Goal: Information Seeking & Learning: Understand process/instructions

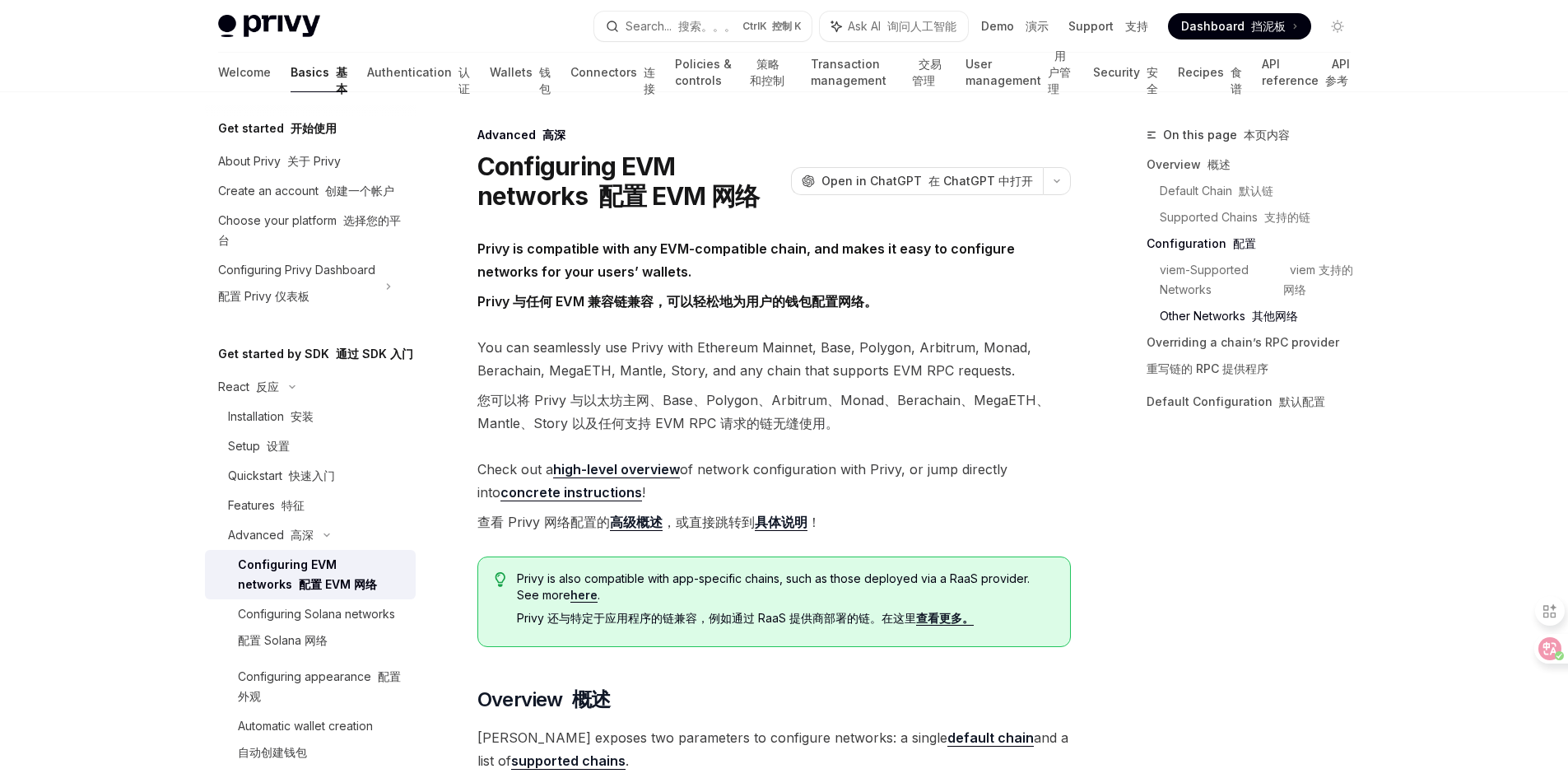
select select
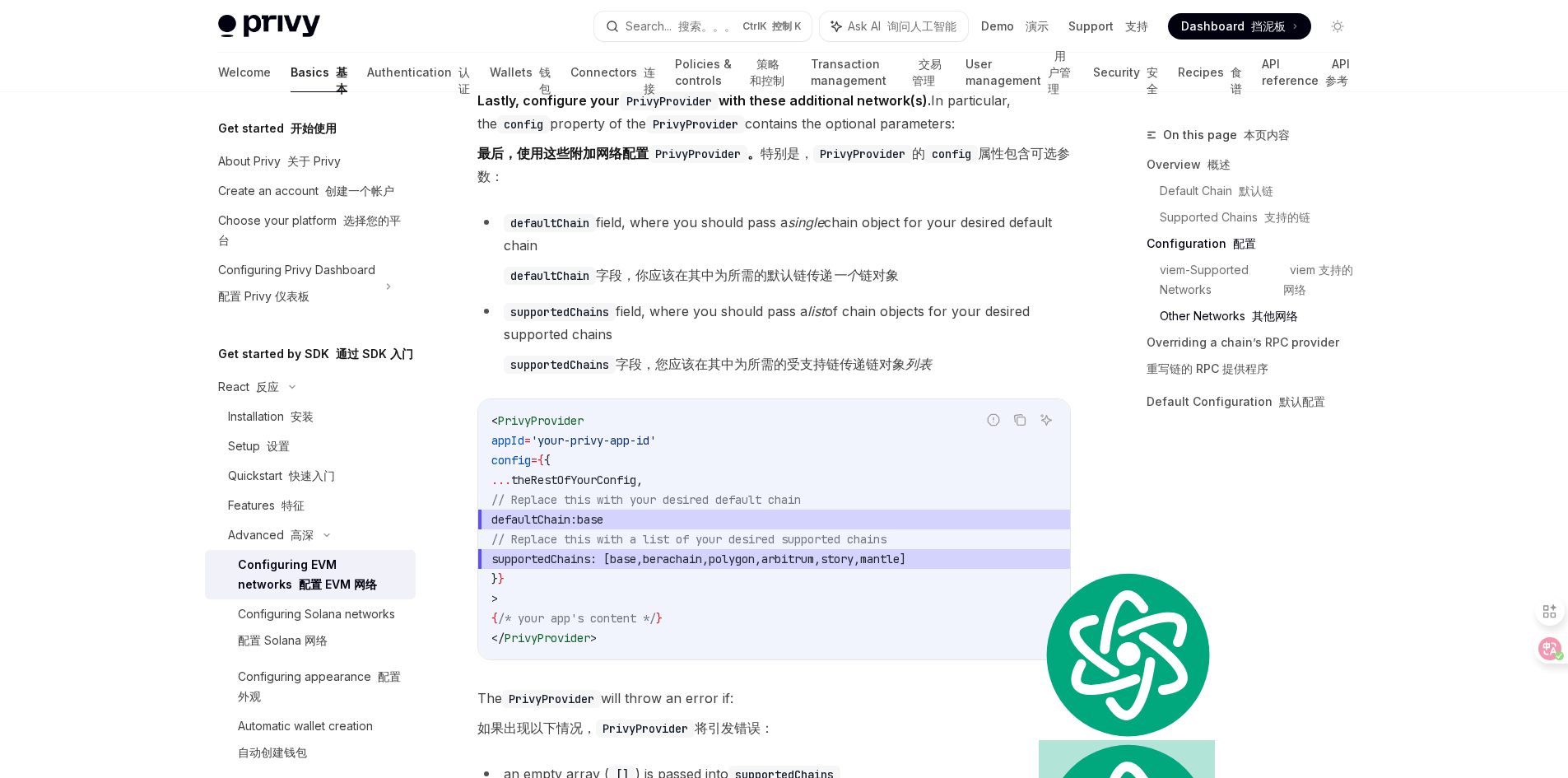
drag, startPoint x: 0, startPoint y: 0, endPoint x: 702, endPoint y: 588, distance: 915.7
click at [702, 588] on code "< PrivyProvider appId = 'your-privy-app-id' config = { { ... theRestOfYourConfi…" at bounding box center [774, 529] width 566 height 237
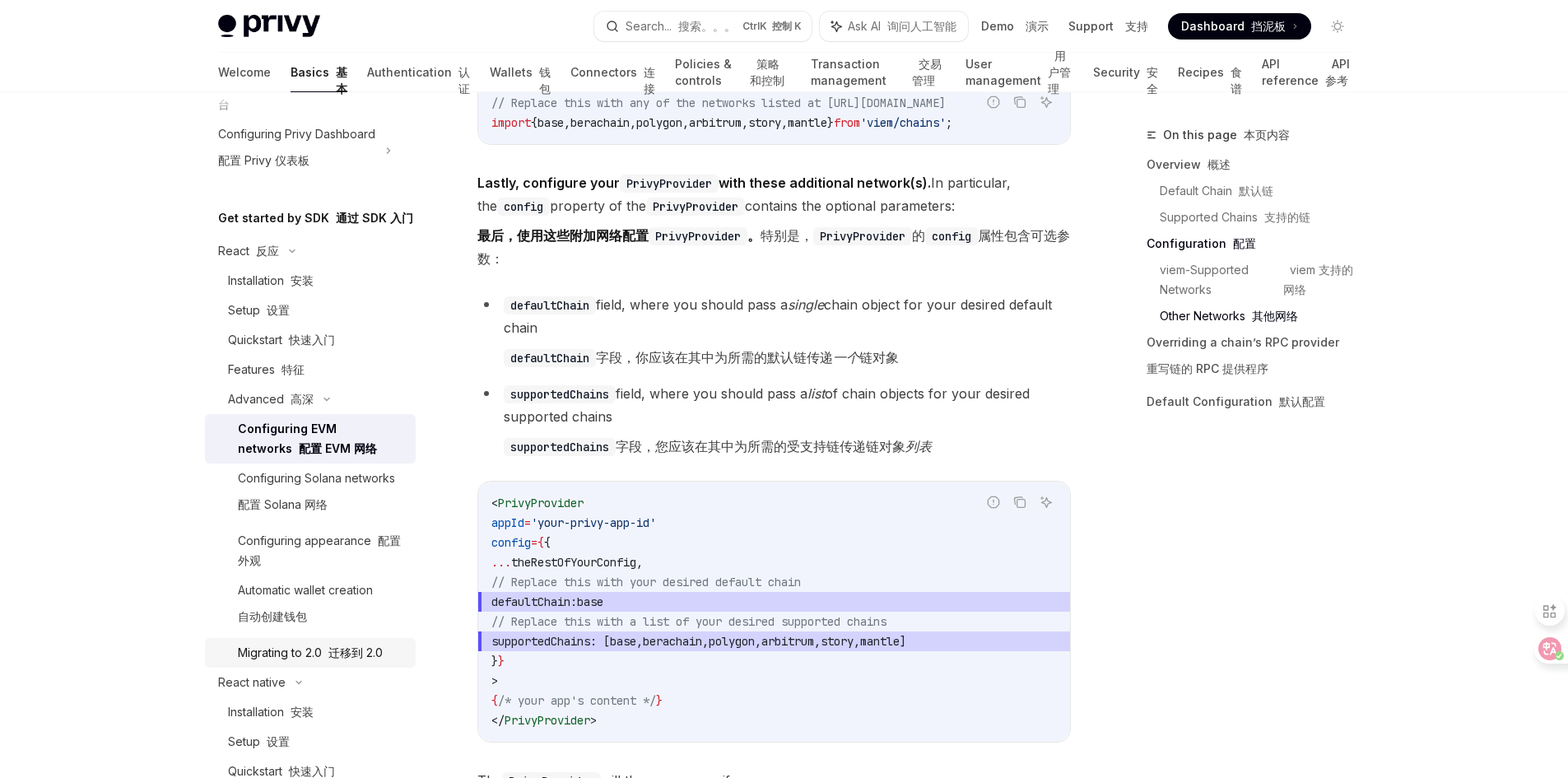
scroll to position [246, 0]
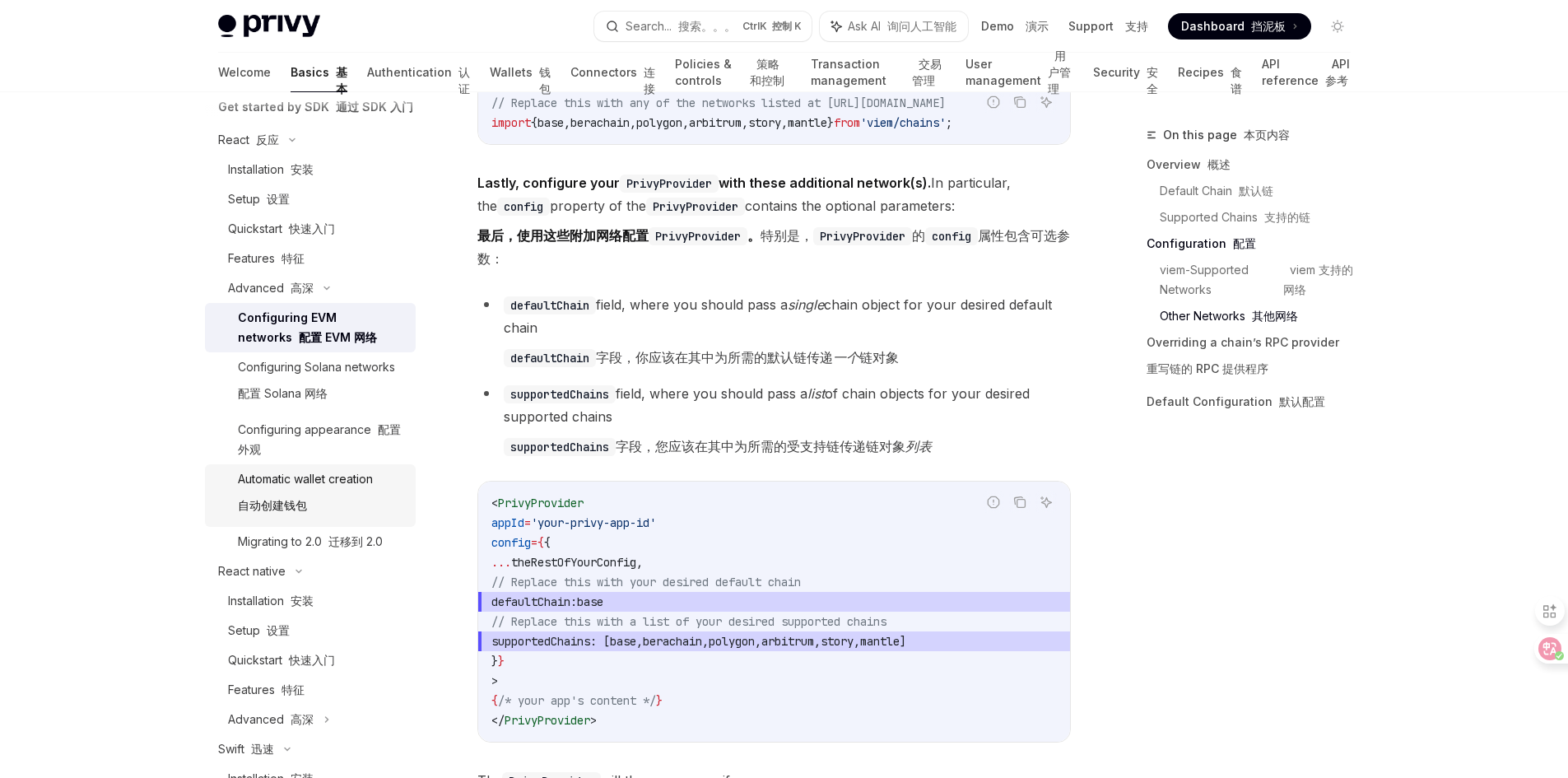
click at [269, 512] on font "自动创建钱包" at bounding box center [272, 505] width 69 height 14
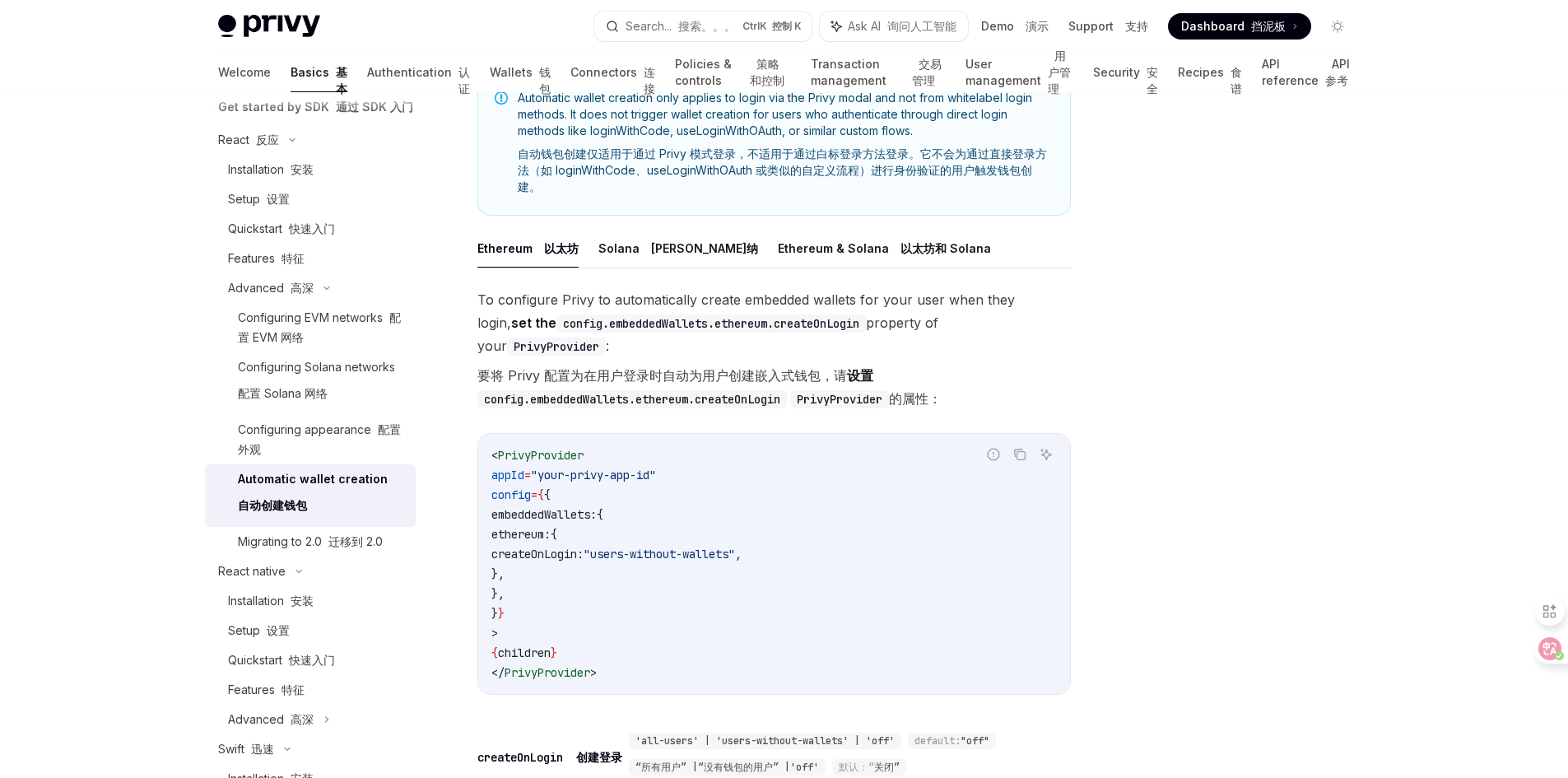
scroll to position [576, 0]
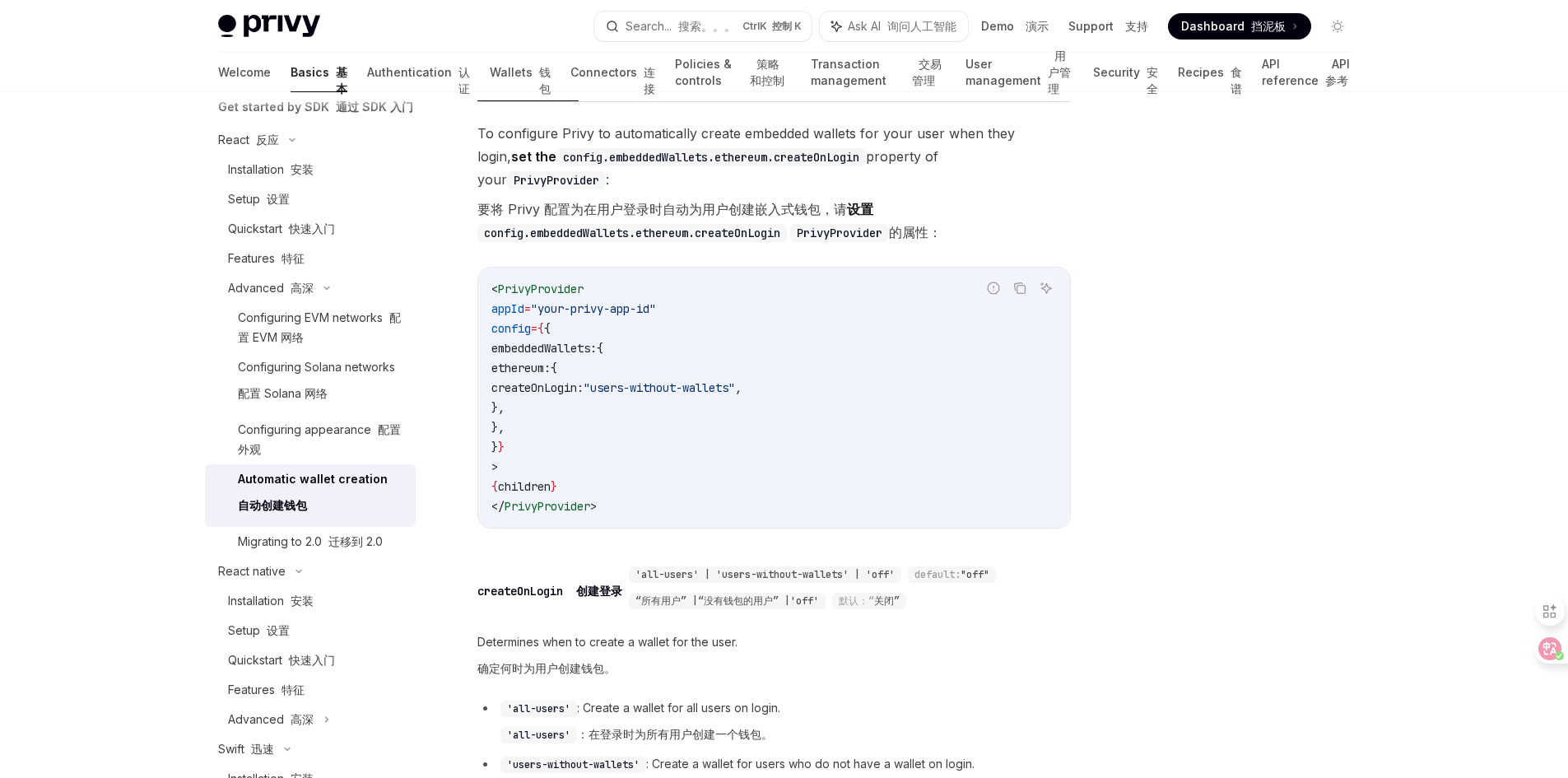
click at [1366, 424] on div "Get started 开始使用 About Privy 关于 Privy Create an account 创建一个帐户 Choose your plat…" at bounding box center [784, 325] width 1212 height 1619
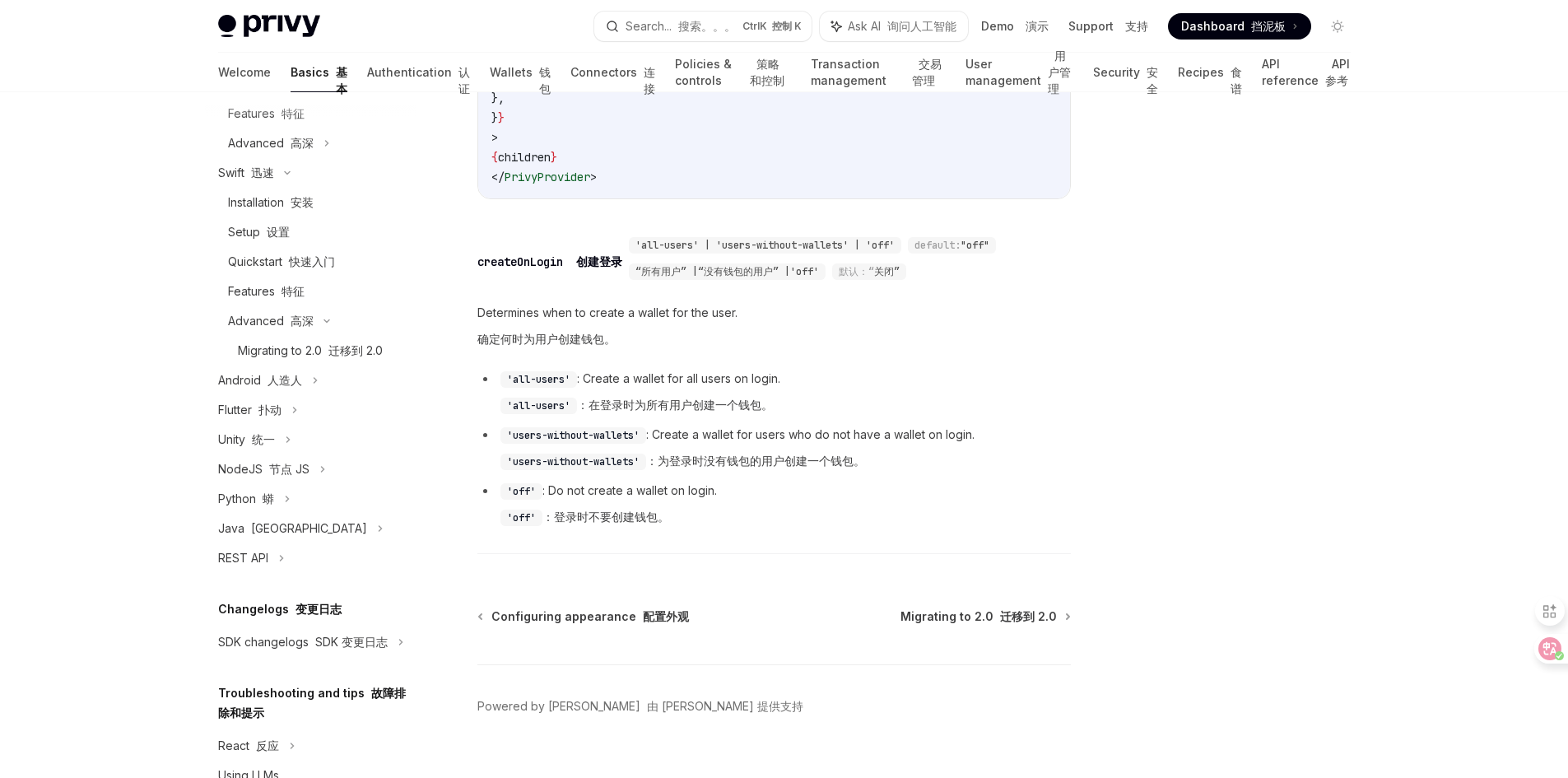
scroll to position [977, 0]
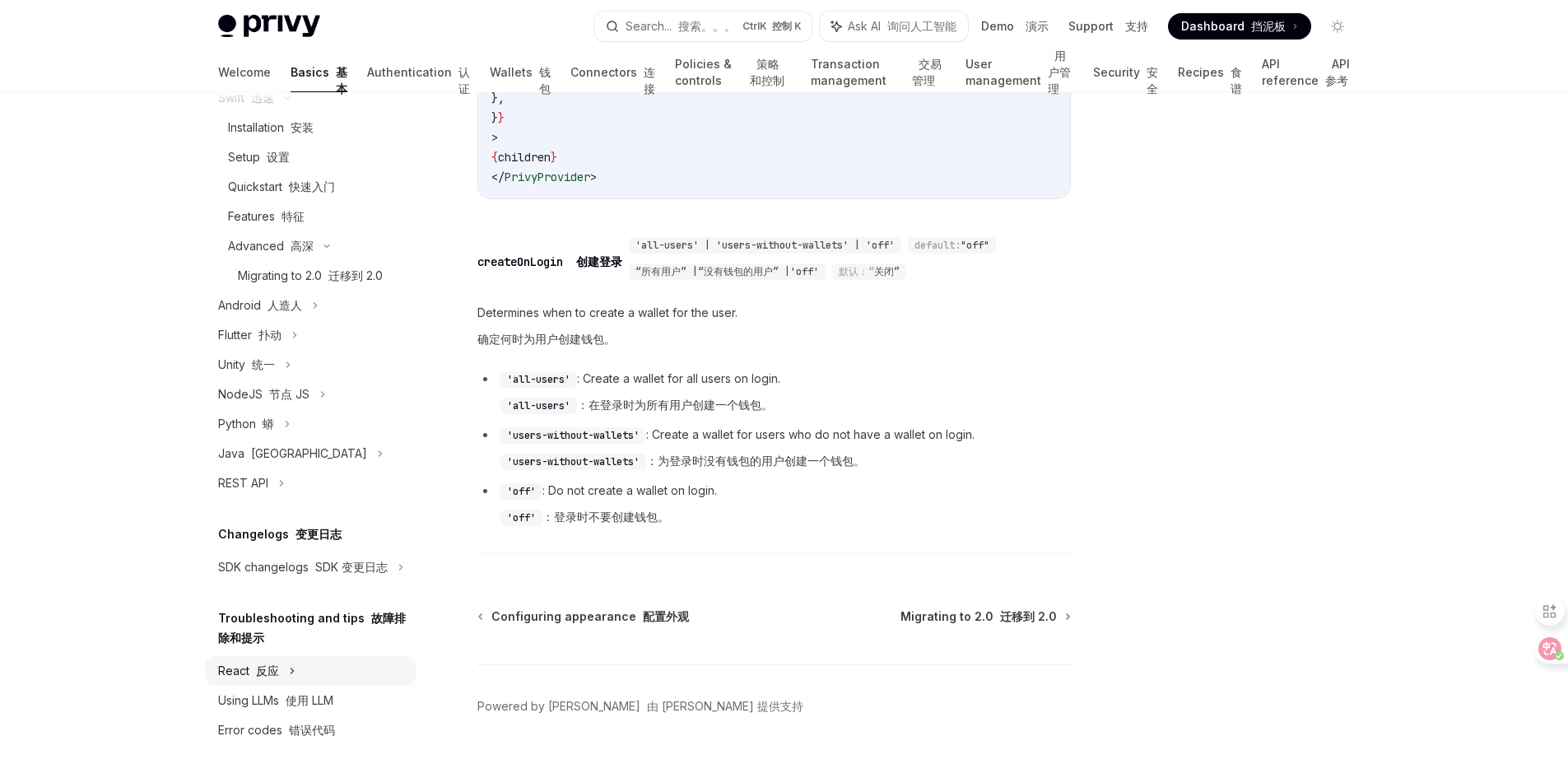
click at [247, 672] on div "React 反应" at bounding box center [248, 670] width 61 height 20
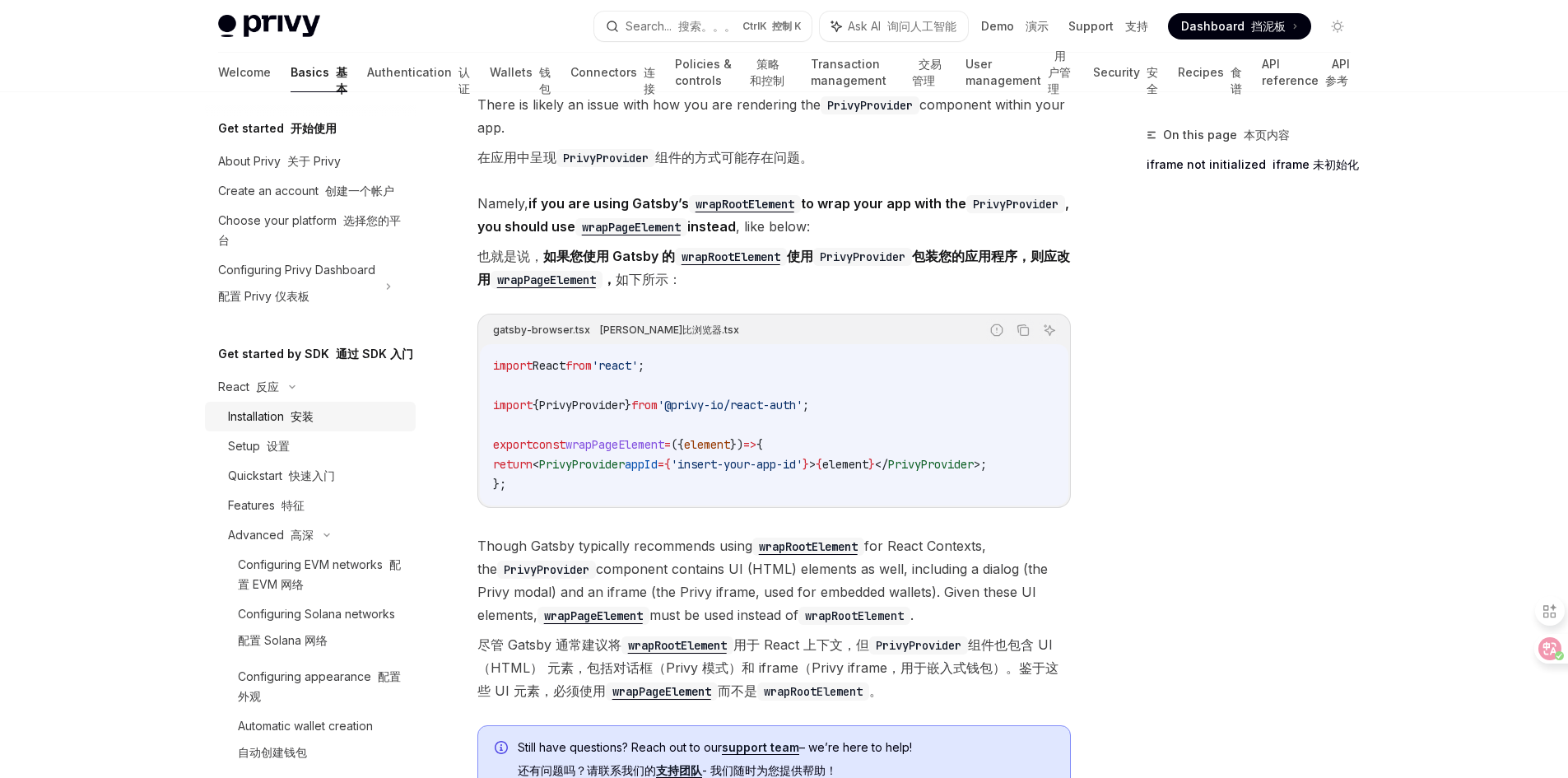
scroll to position [519, 0]
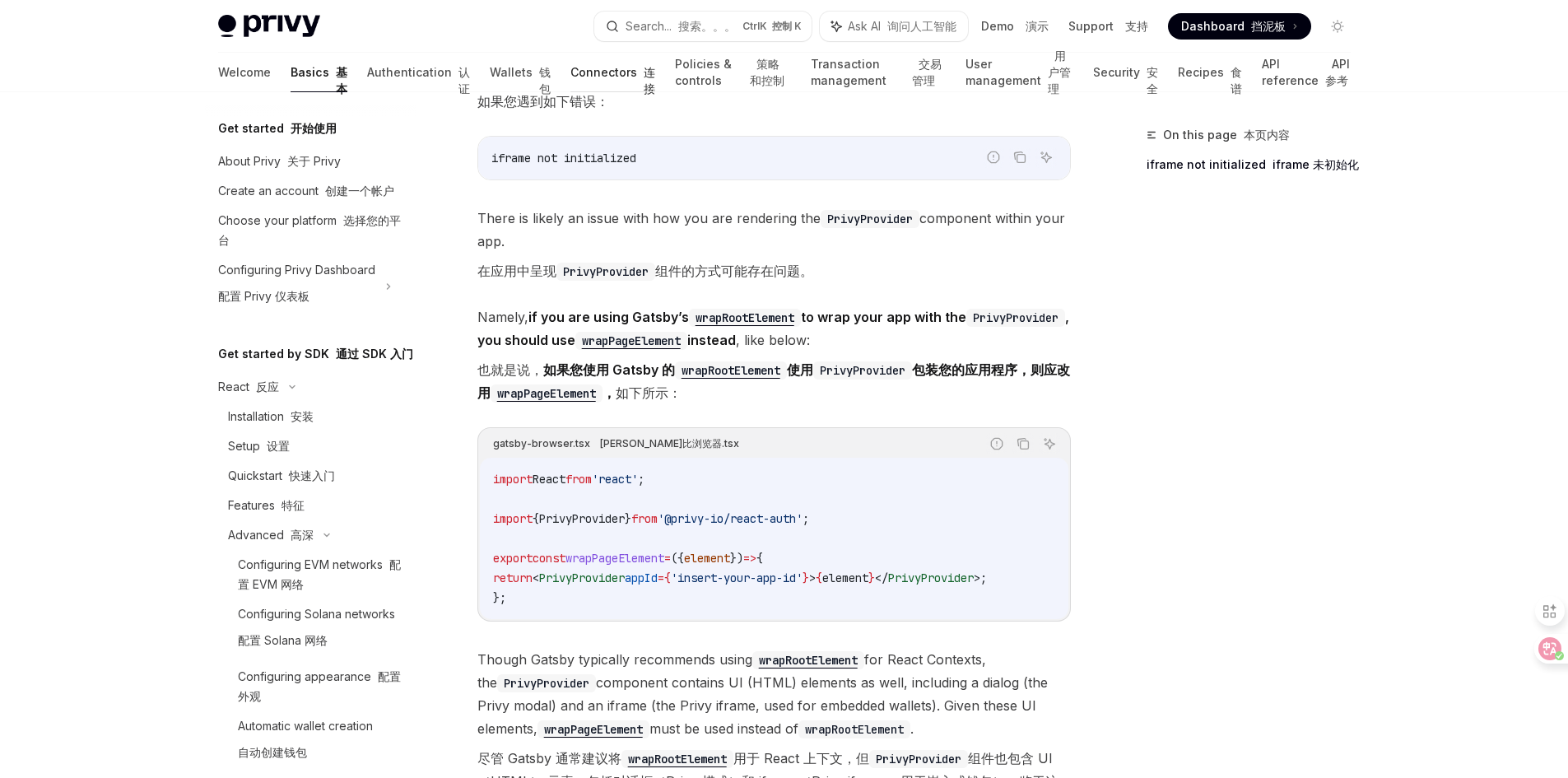
click at [570, 76] on link "Connectors 连接" at bounding box center [612, 72] width 85 height 39
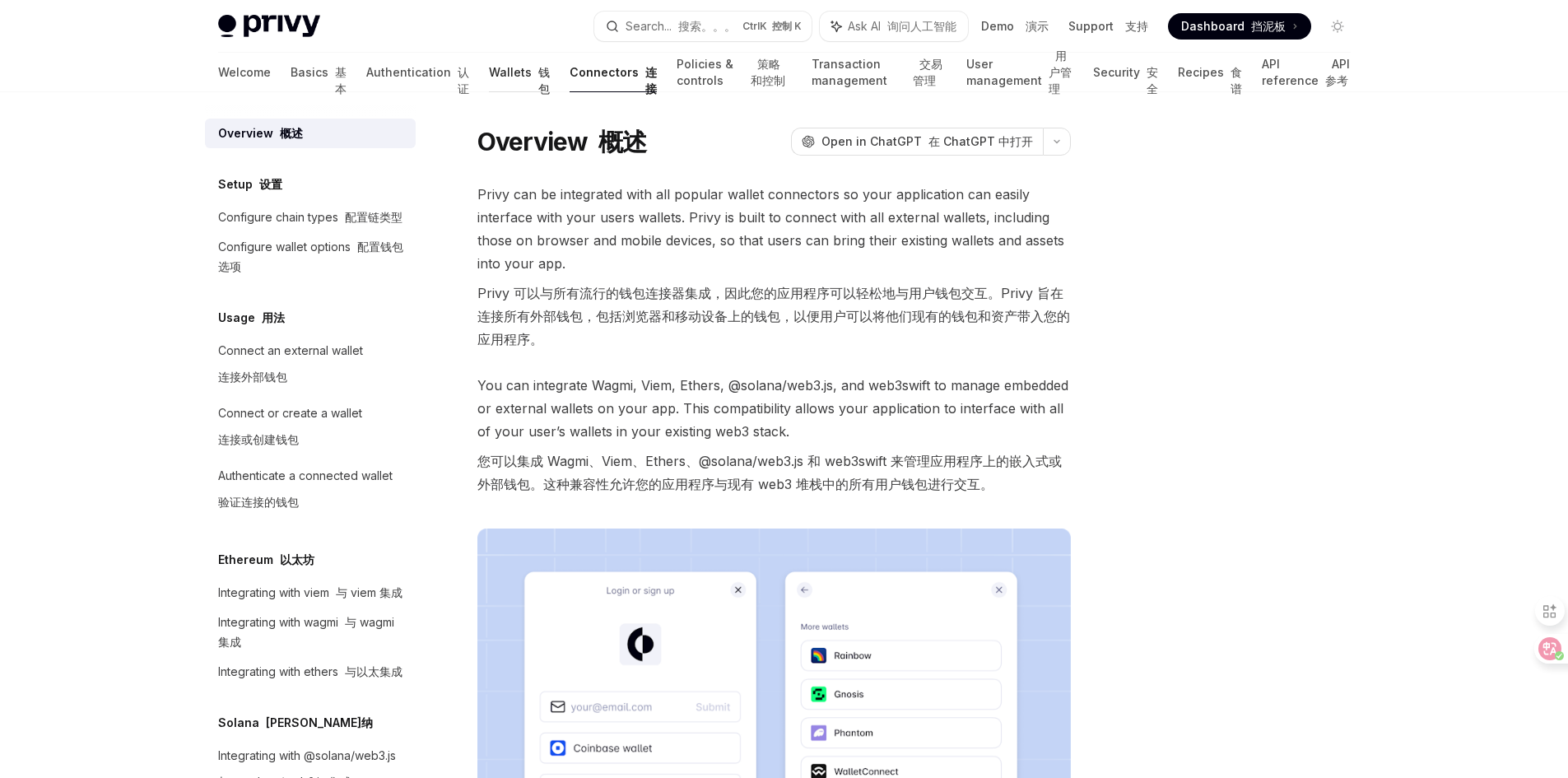
click at [489, 56] on link "Wallets 钱包" at bounding box center [519, 72] width 61 height 39
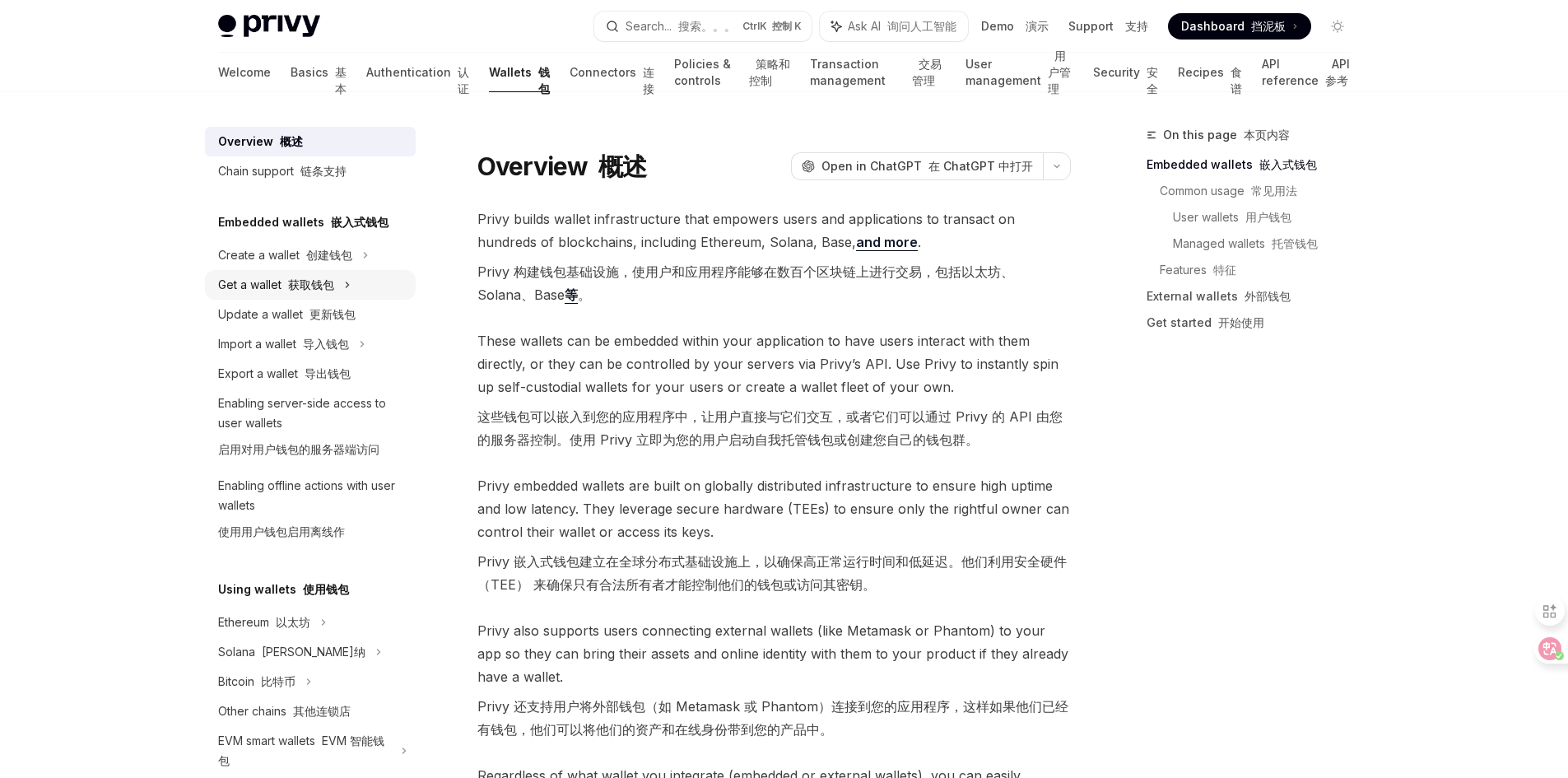
click at [284, 273] on div "Get a wallet 获取钱包" at bounding box center [311, 285] width 211 height 30
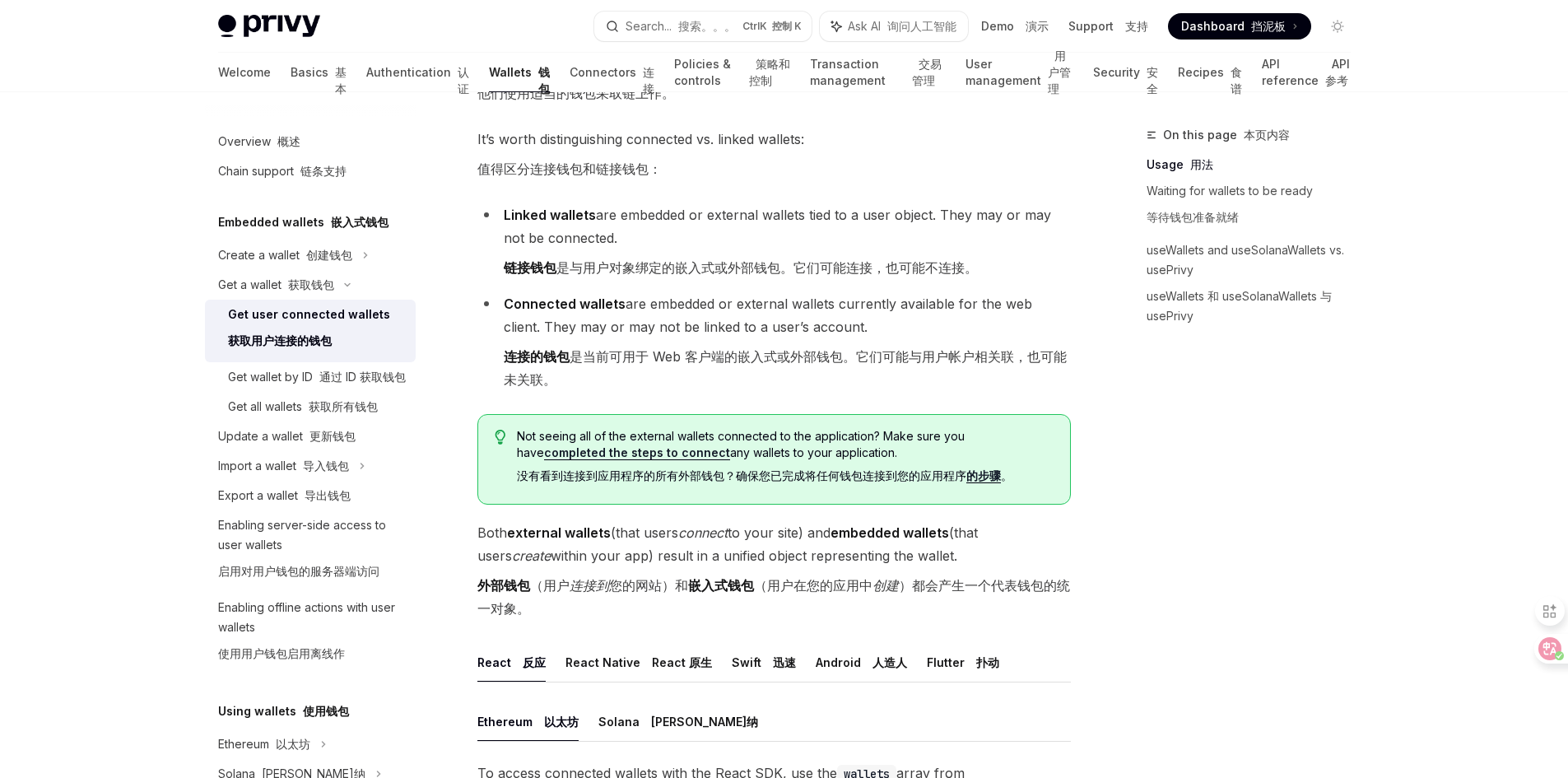
scroll to position [329, 0]
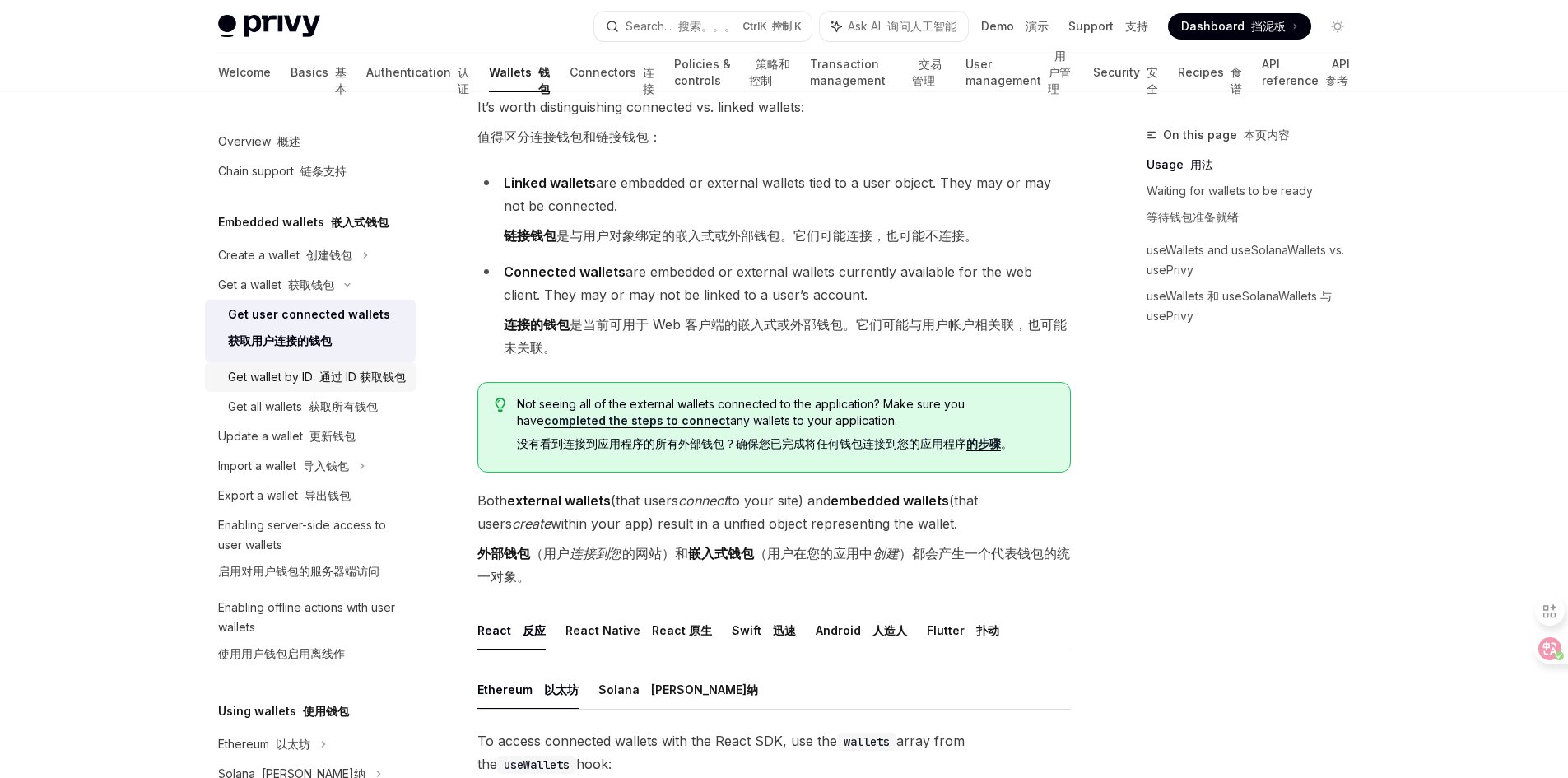
click at [300, 387] on div "Get wallet by ID 通过 ID 获取钱包" at bounding box center [317, 376] width 178 height 20
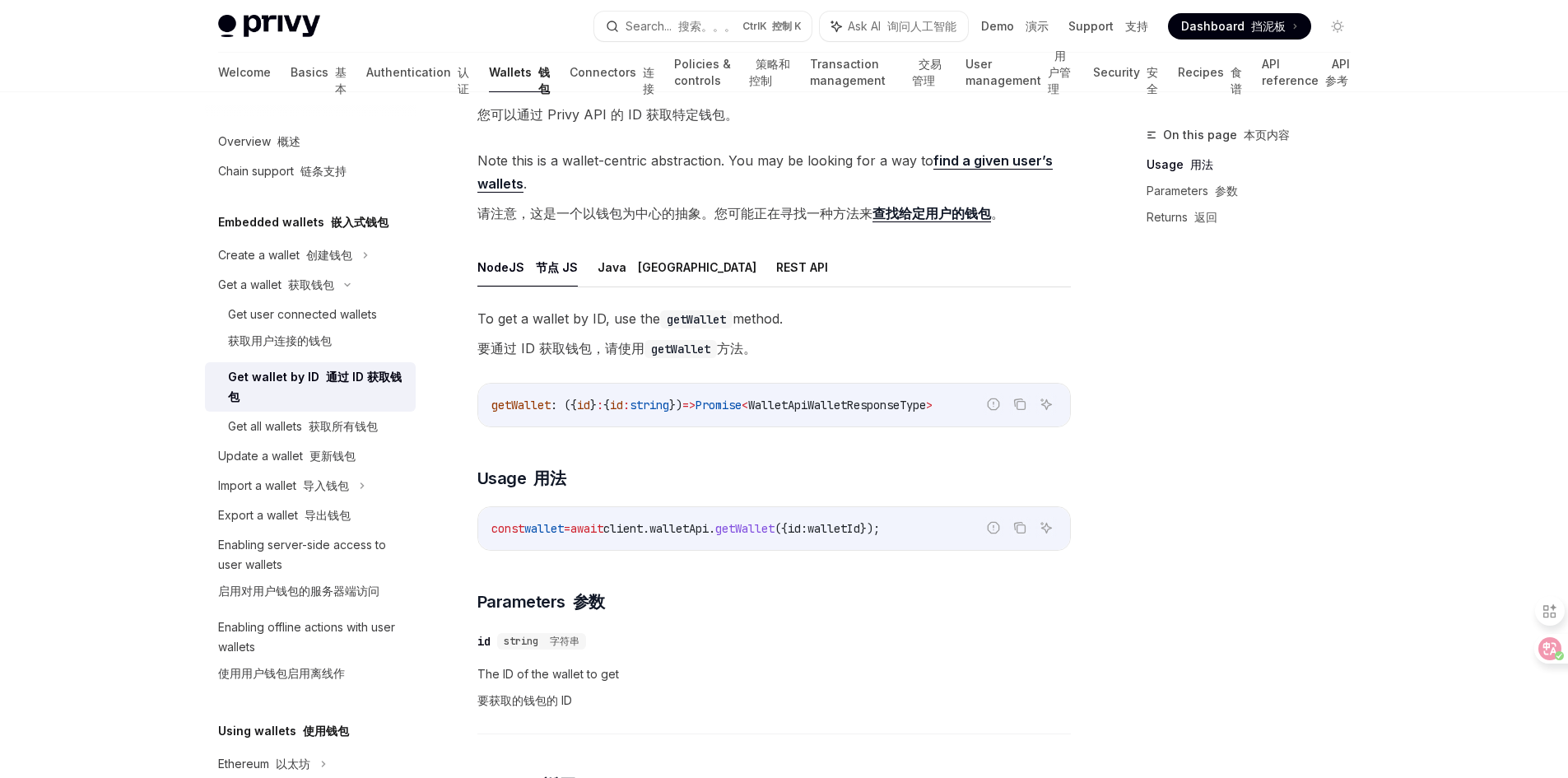
scroll to position [165, 0]
click at [331, 327] on div "Get user connected wallets 获取用户连接的钱包" at bounding box center [303, 331] width 149 height 53
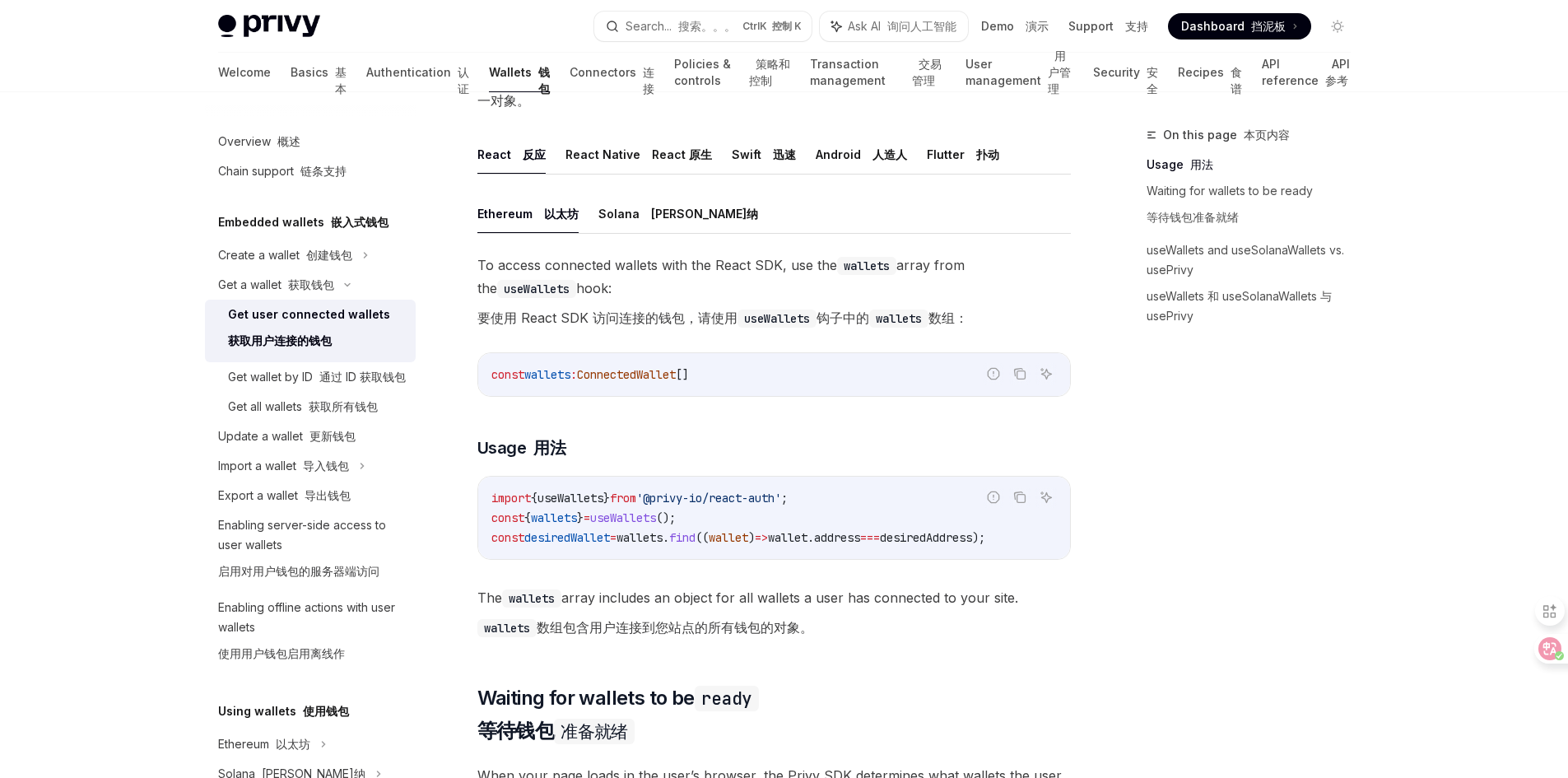
scroll to position [775, 0]
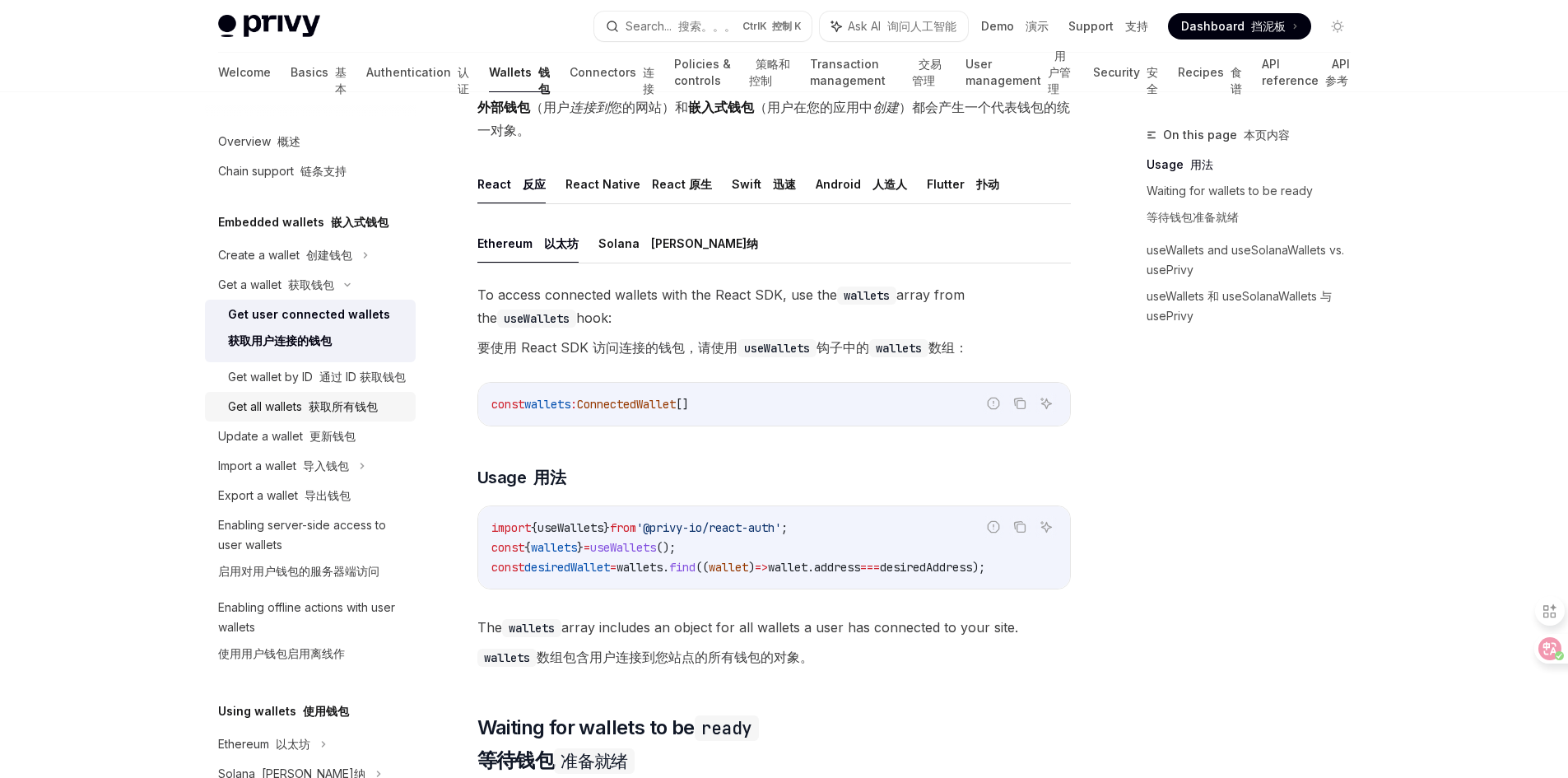
click at [312, 413] on font "获取所有钱包" at bounding box center [343, 406] width 69 height 14
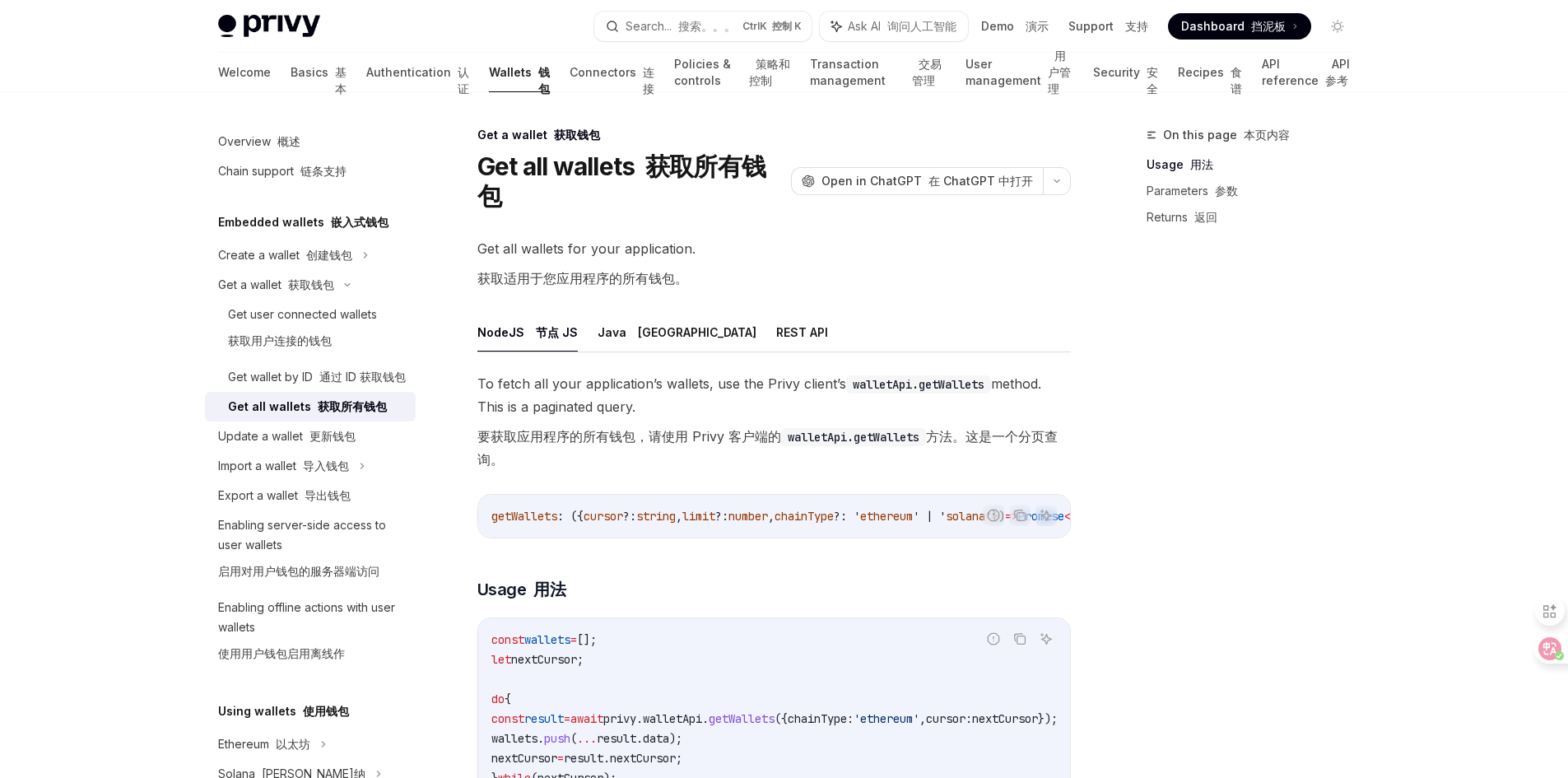
click at [1313, 472] on div "On this page 本页内容 Usage 用法 Parameters 参数 Returns 返回" at bounding box center [1238, 452] width 250 height 653
click at [1360, 462] on div "On this page 本页内容 Usage 用法 Parameters 参数 Returns 返回" at bounding box center [1238, 452] width 250 height 653
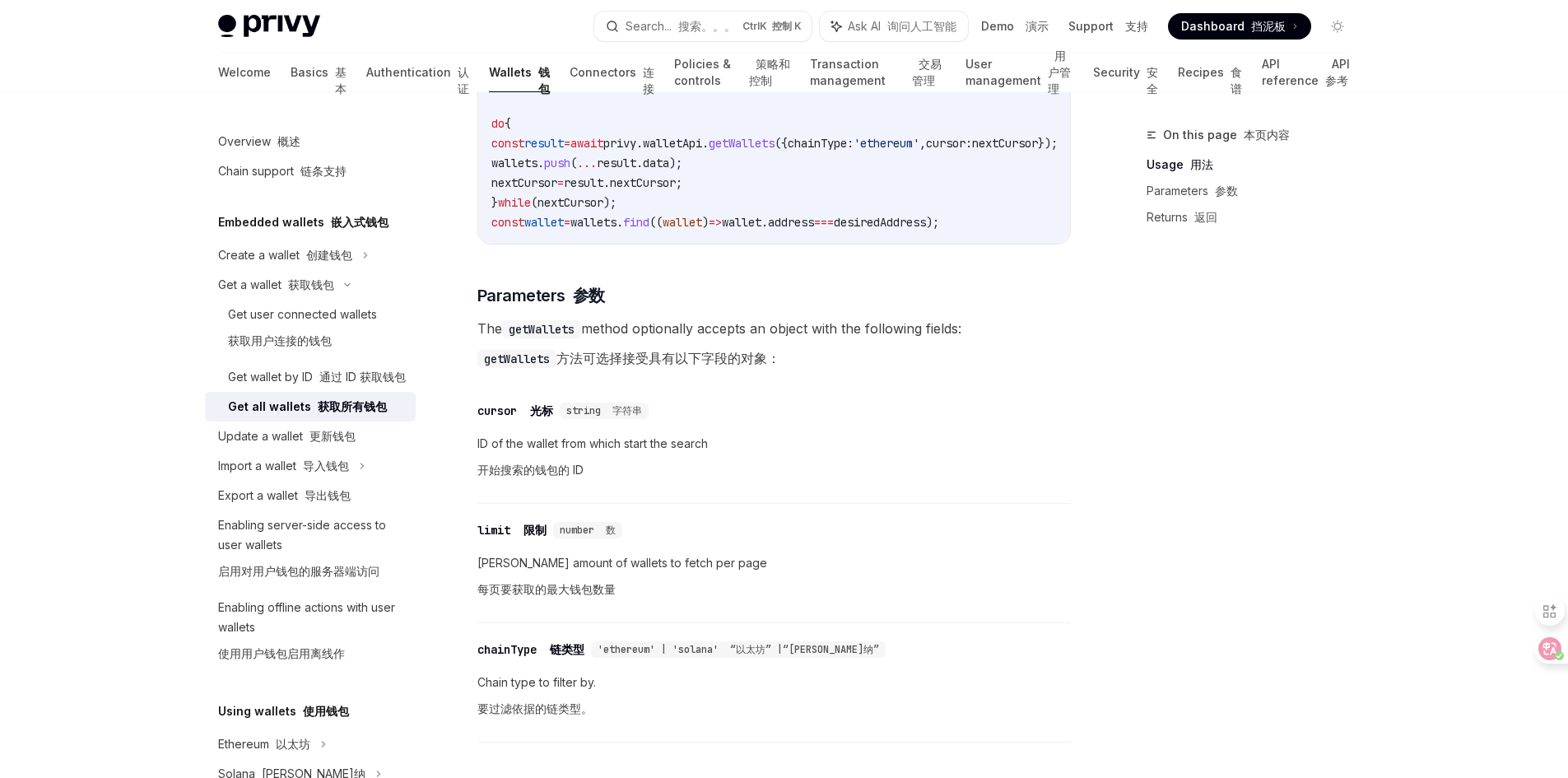
scroll to position [576, 0]
click at [1377, 473] on div "Overview 概述 Chain support 链条支持 Embedded wallets 嵌入式钱包 Create a wallet 创建钱包 Get …" at bounding box center [784, 406] width 1212 height 1781
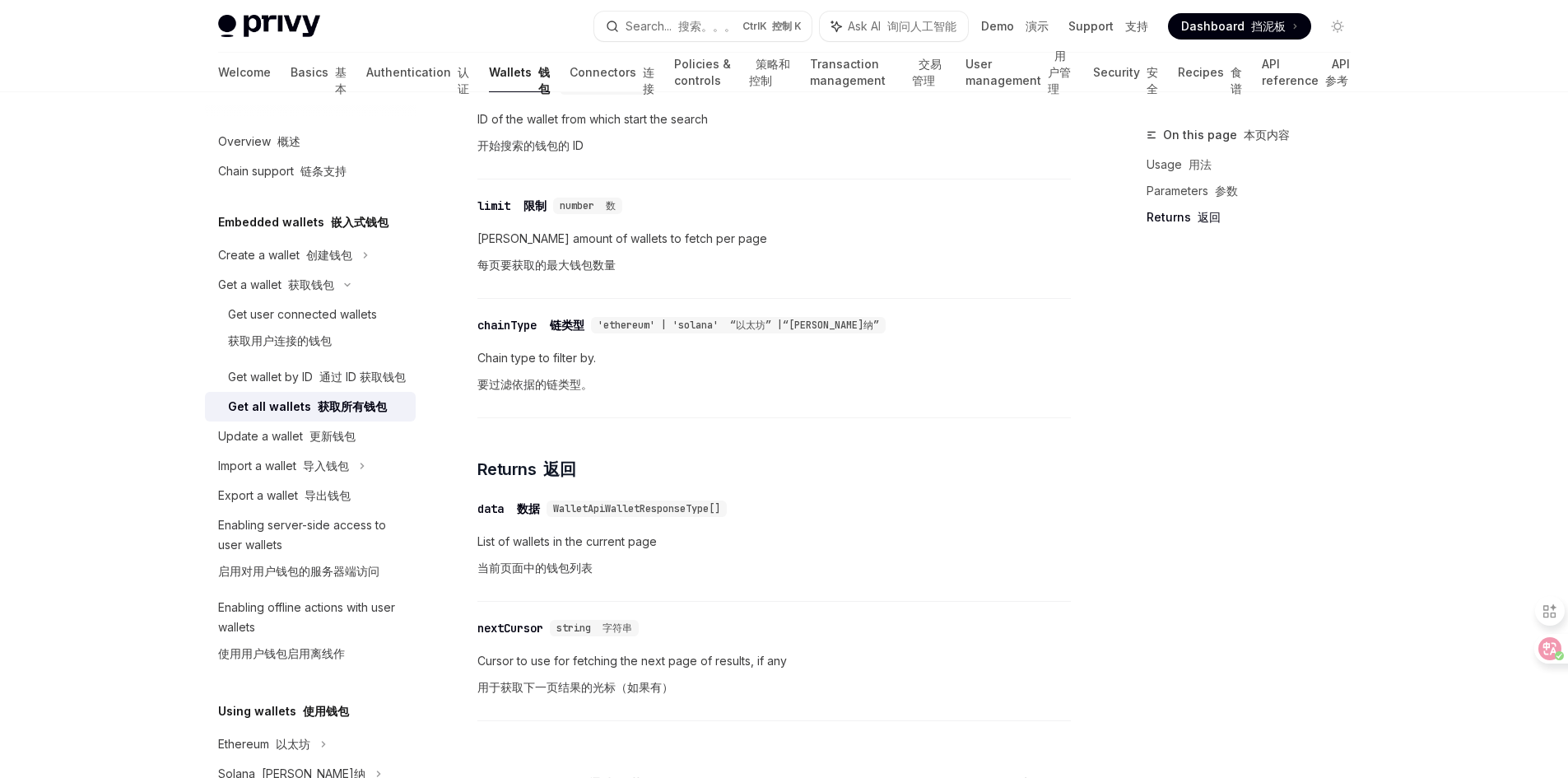
scroll to position [988, 0]
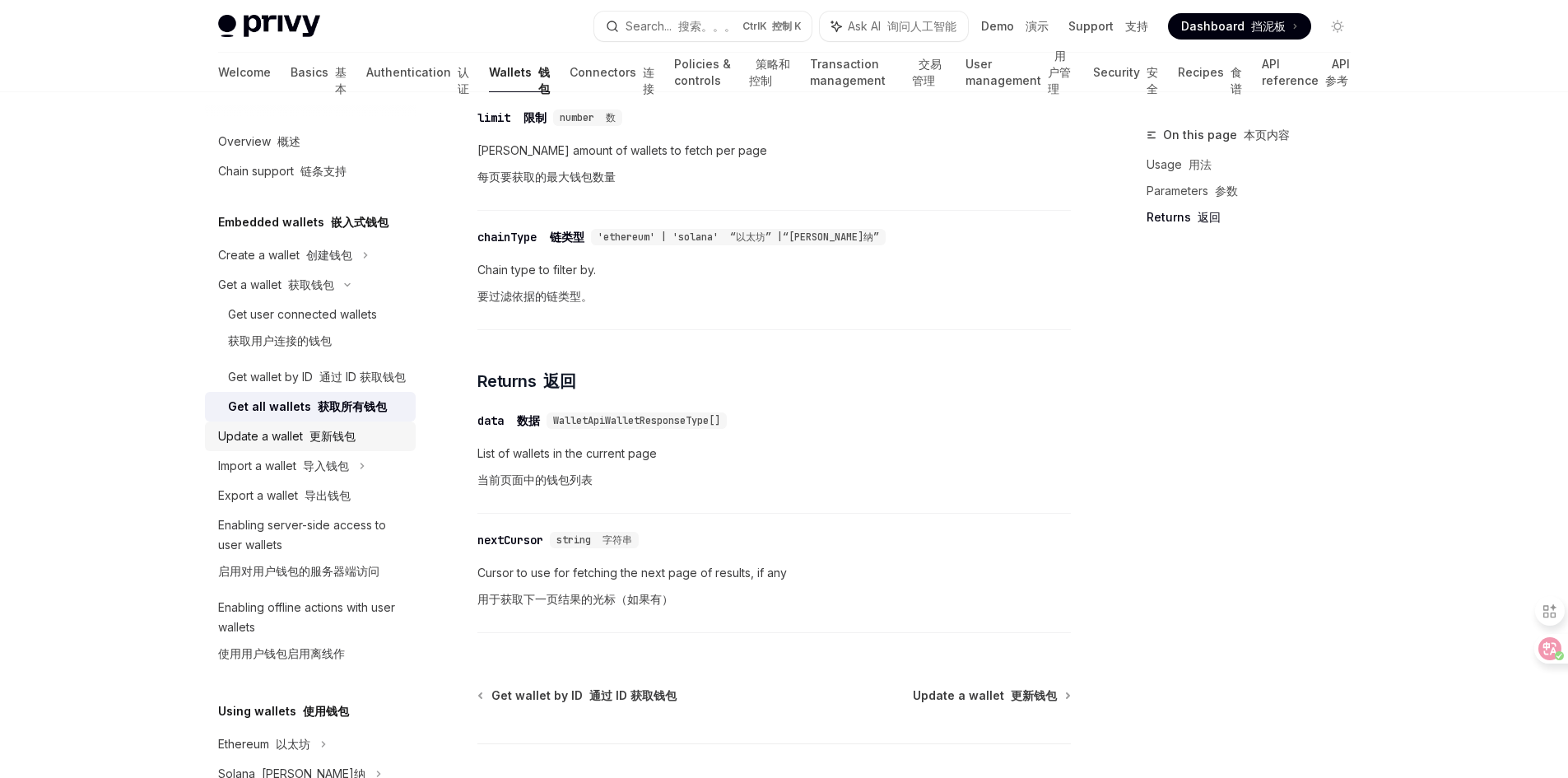
click at [320, 443] on font "更新钱包" at bounding box center [333, 436] width 47 height 14
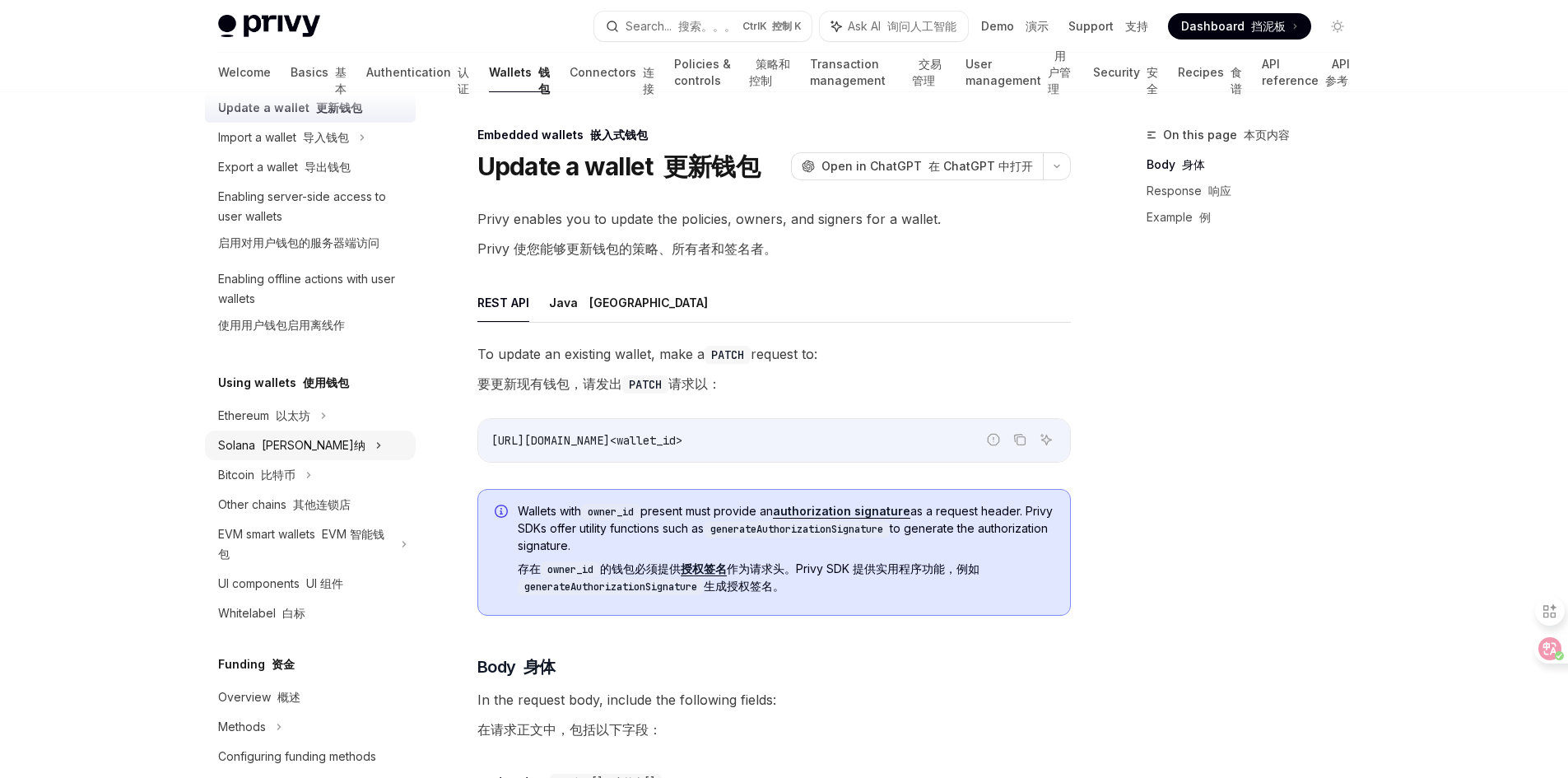
scroll to position [329, 0]
click at [269, 421] on font at bounding box center [273, 414] width 7 height 14
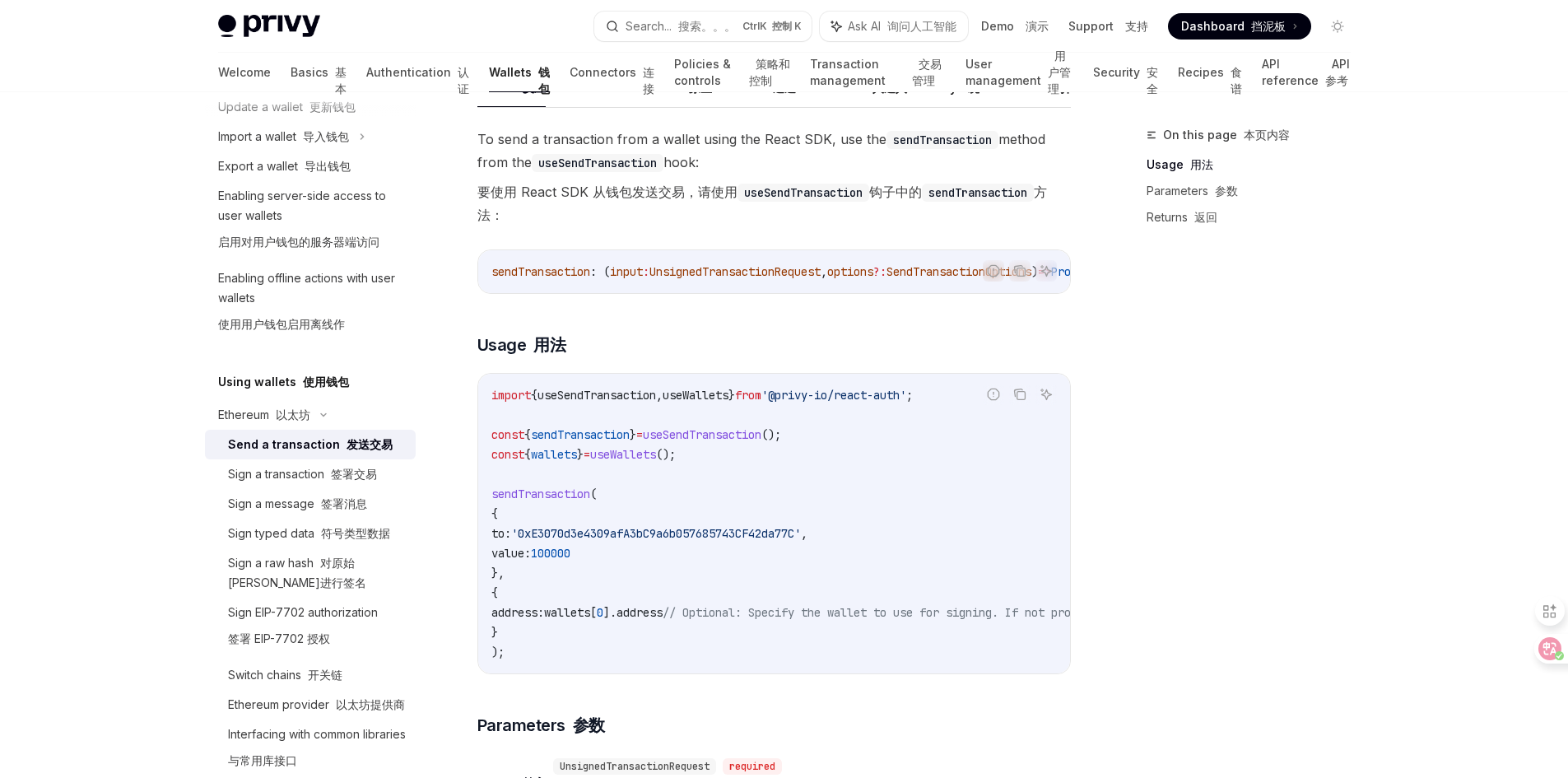
scroll to position [329, 0]
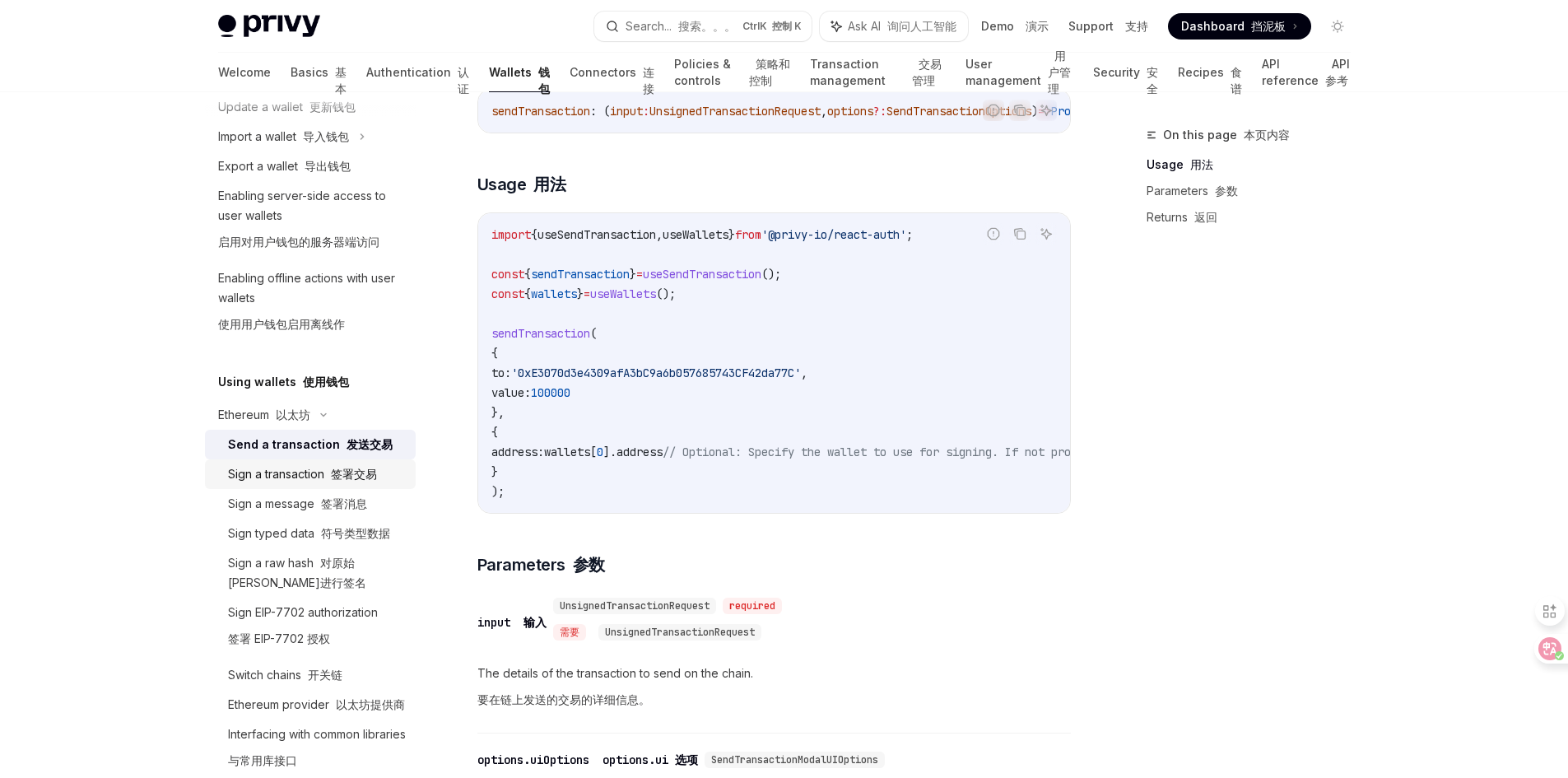
click at [328, 481] on font at bounding box center [328, 474] width 7 height 14
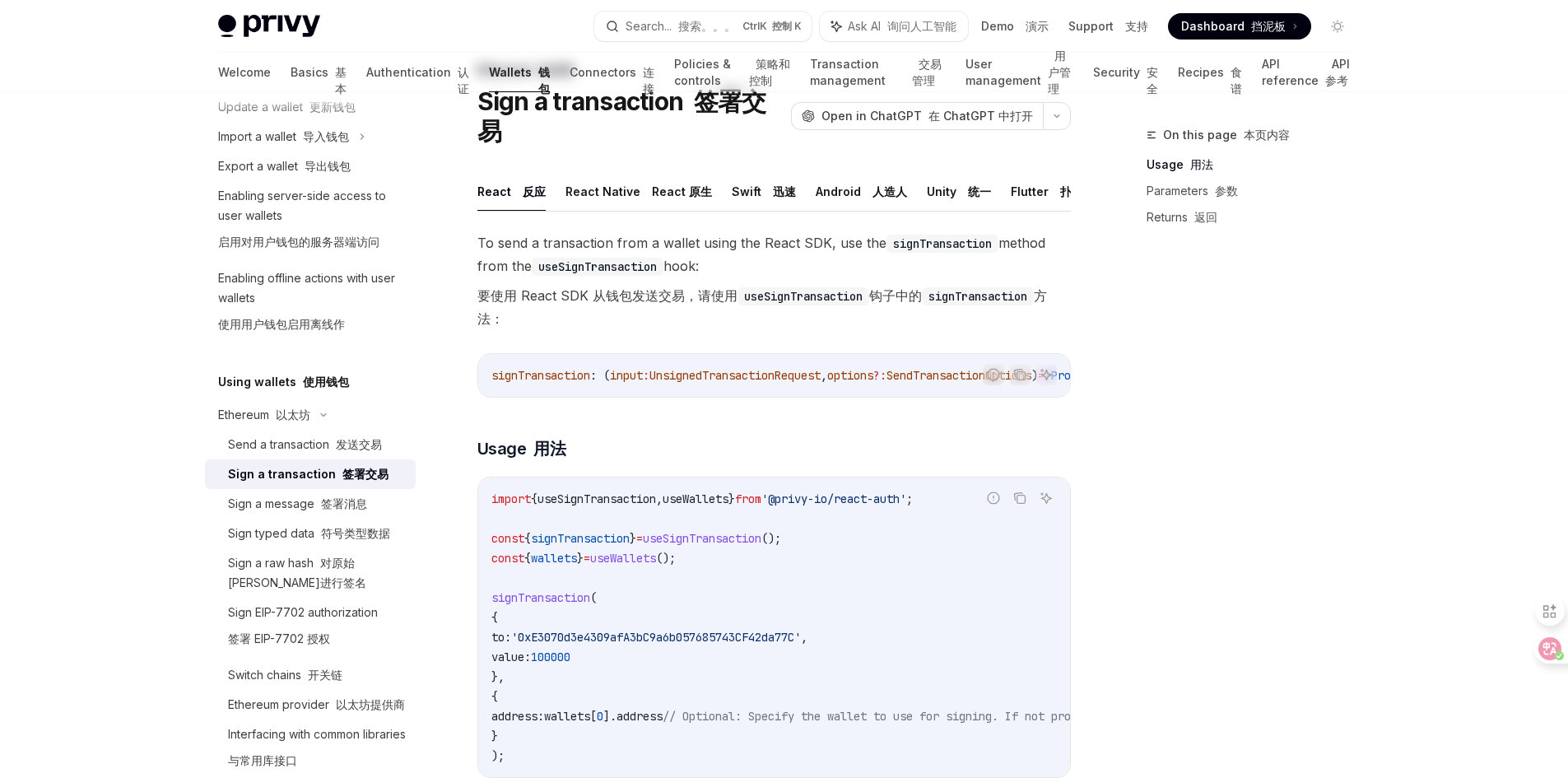
scroll to position [165, 0]
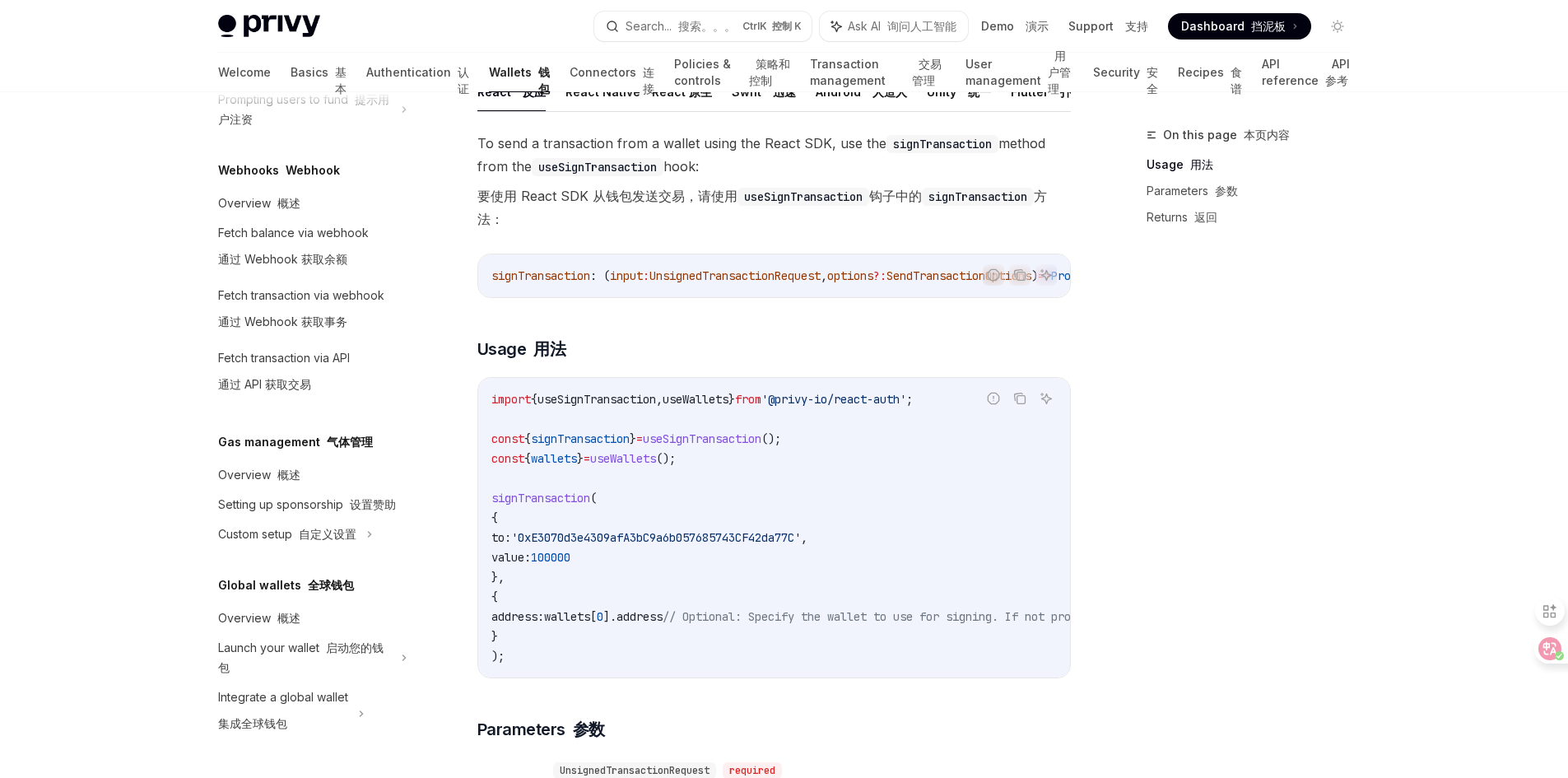
scroll to position [1479, 0]
click at [569, 75] on link "Connectors 连接" at bounding box center [612, 72] width 85 height 39
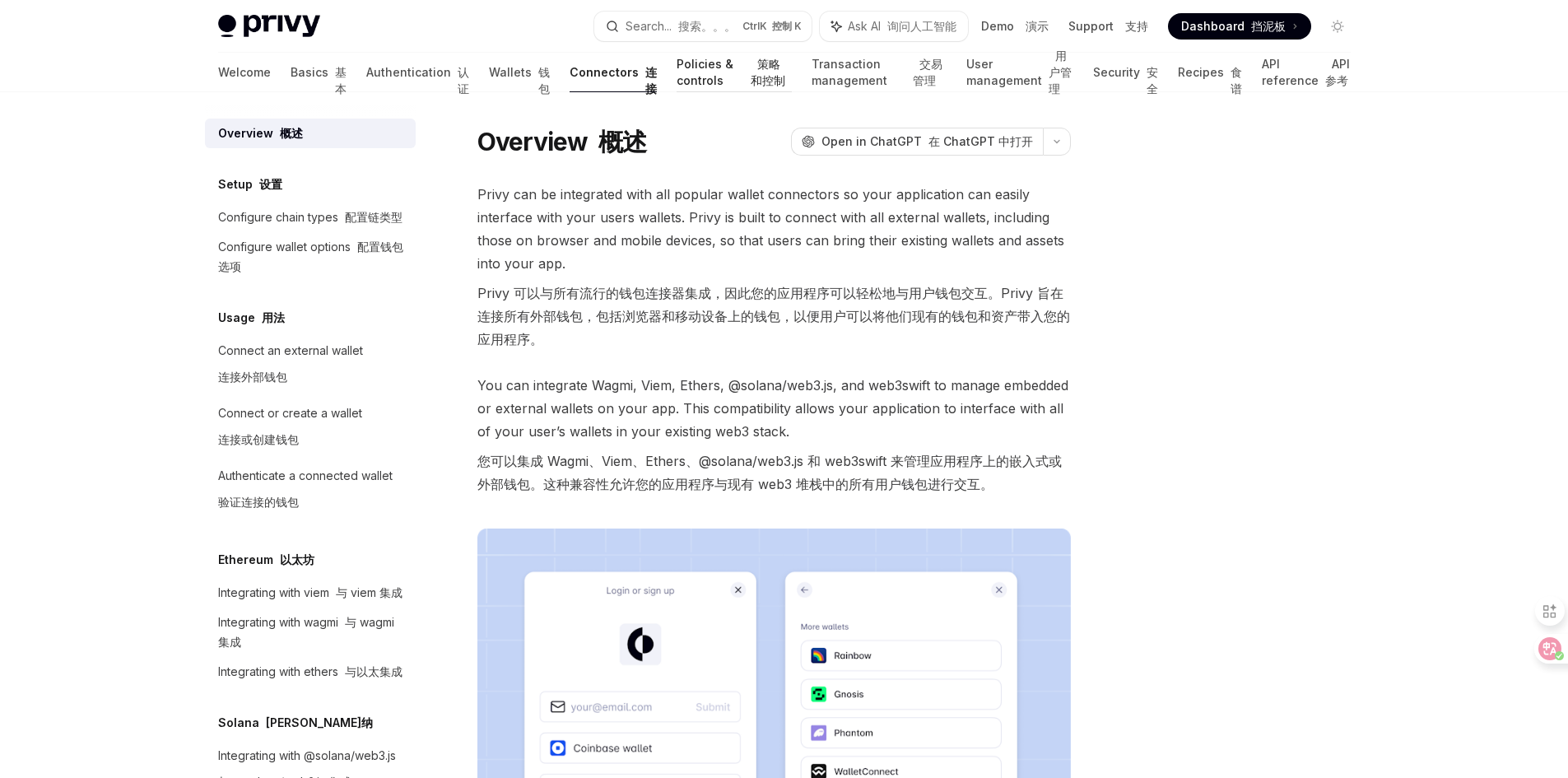
click at [677, 58] on link "Policies & controls 策略和控制" at bounding box center [734, 72] width 116 height 39
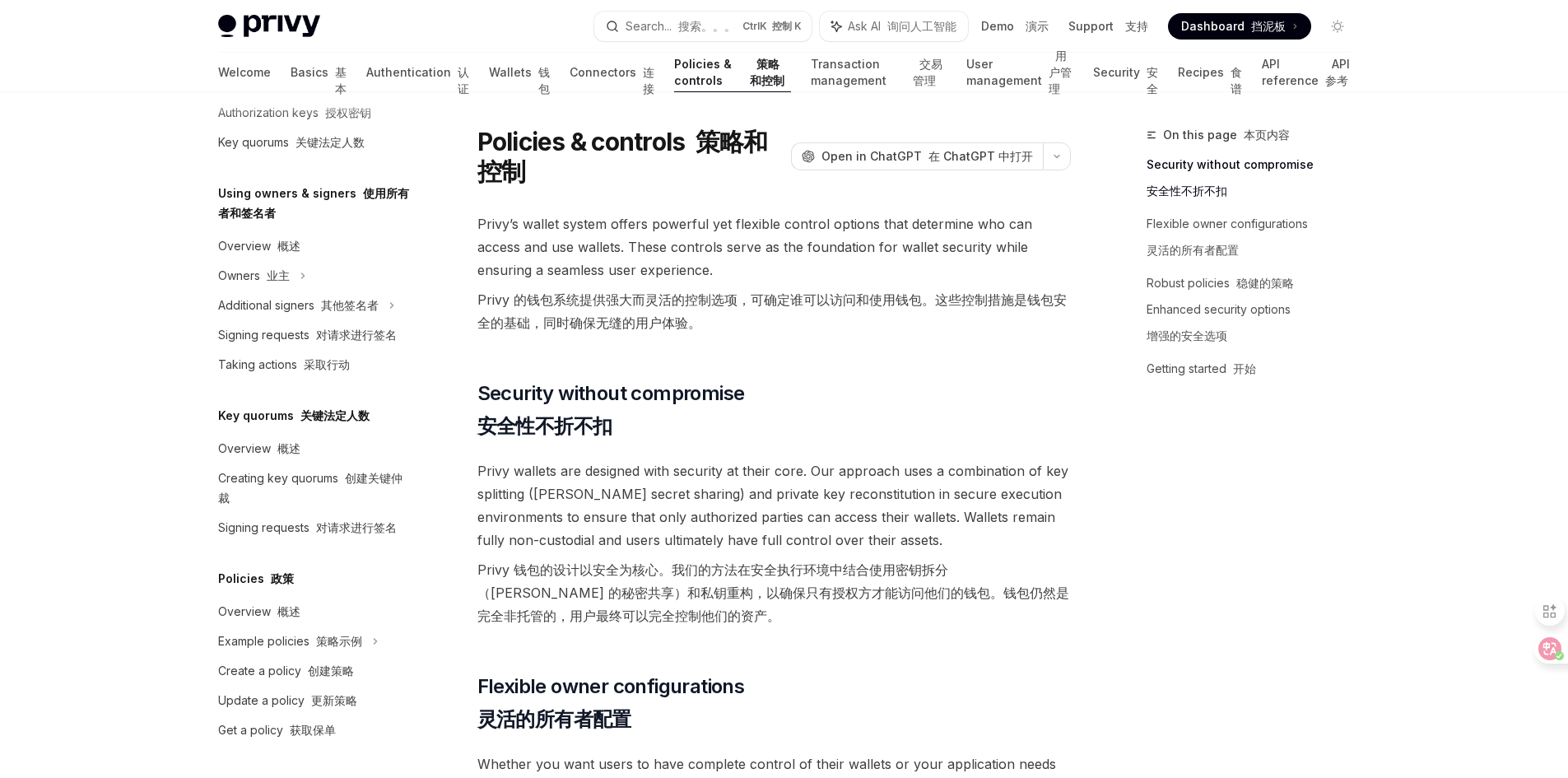
scroll to position [598, 0]
click at [811, 71] on link "Transaction management 交易管理" at bounding box center [878, 72] width 135 height 39
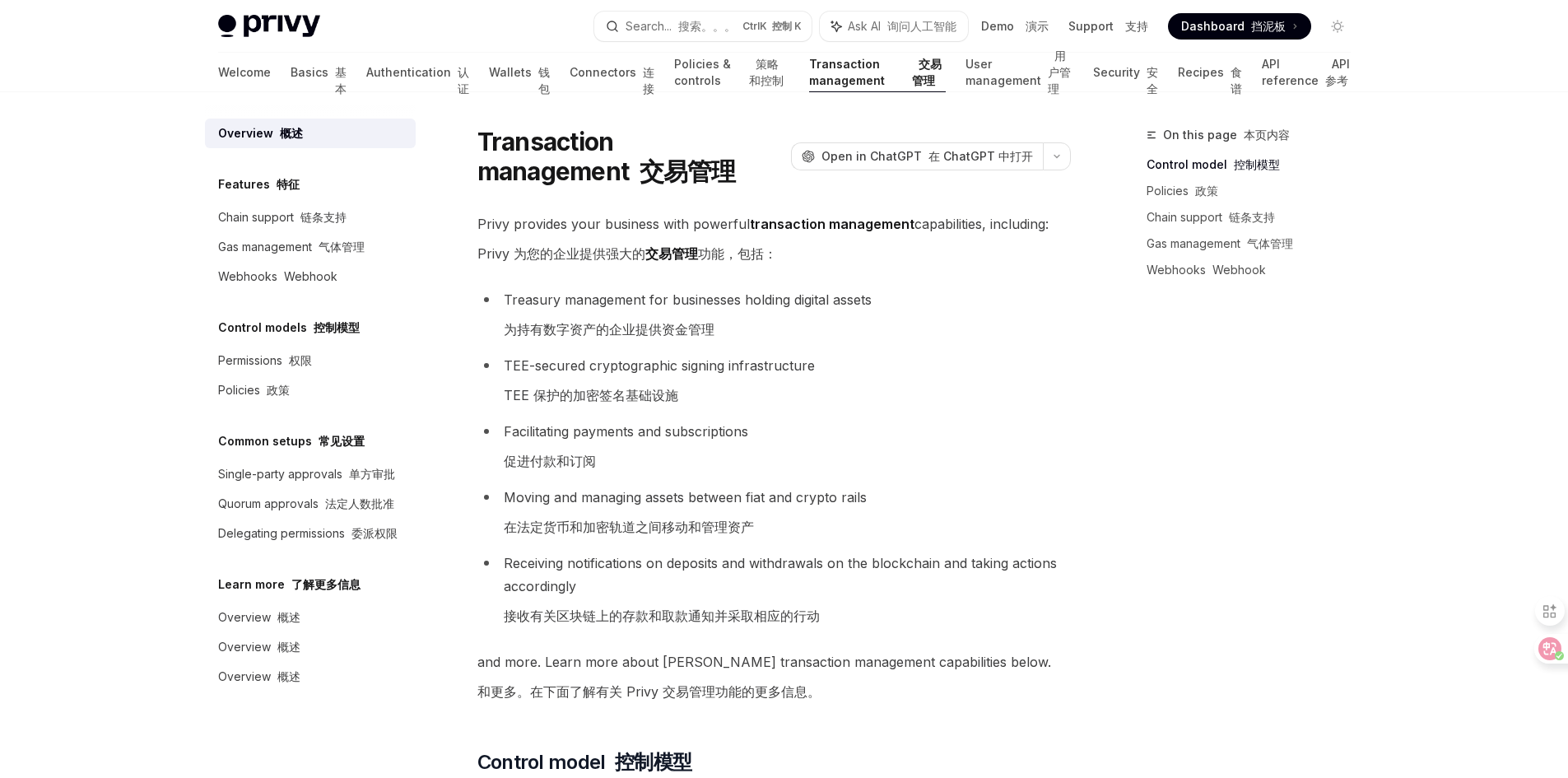
click at [966, 70] on link "User management 用户管理" at bounding box center [1020, 72] width 108 height 39
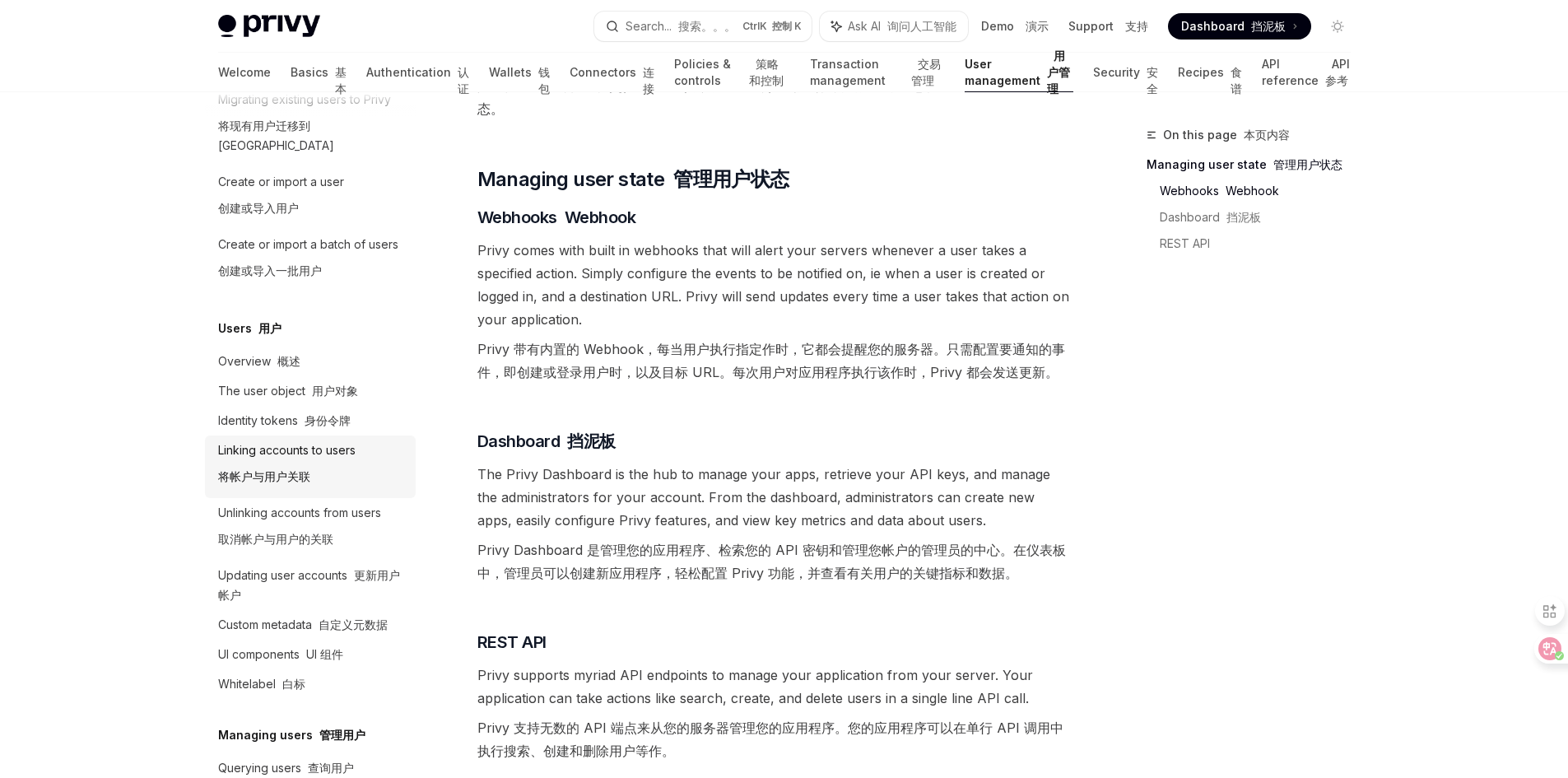
scroll to position [131, 0]
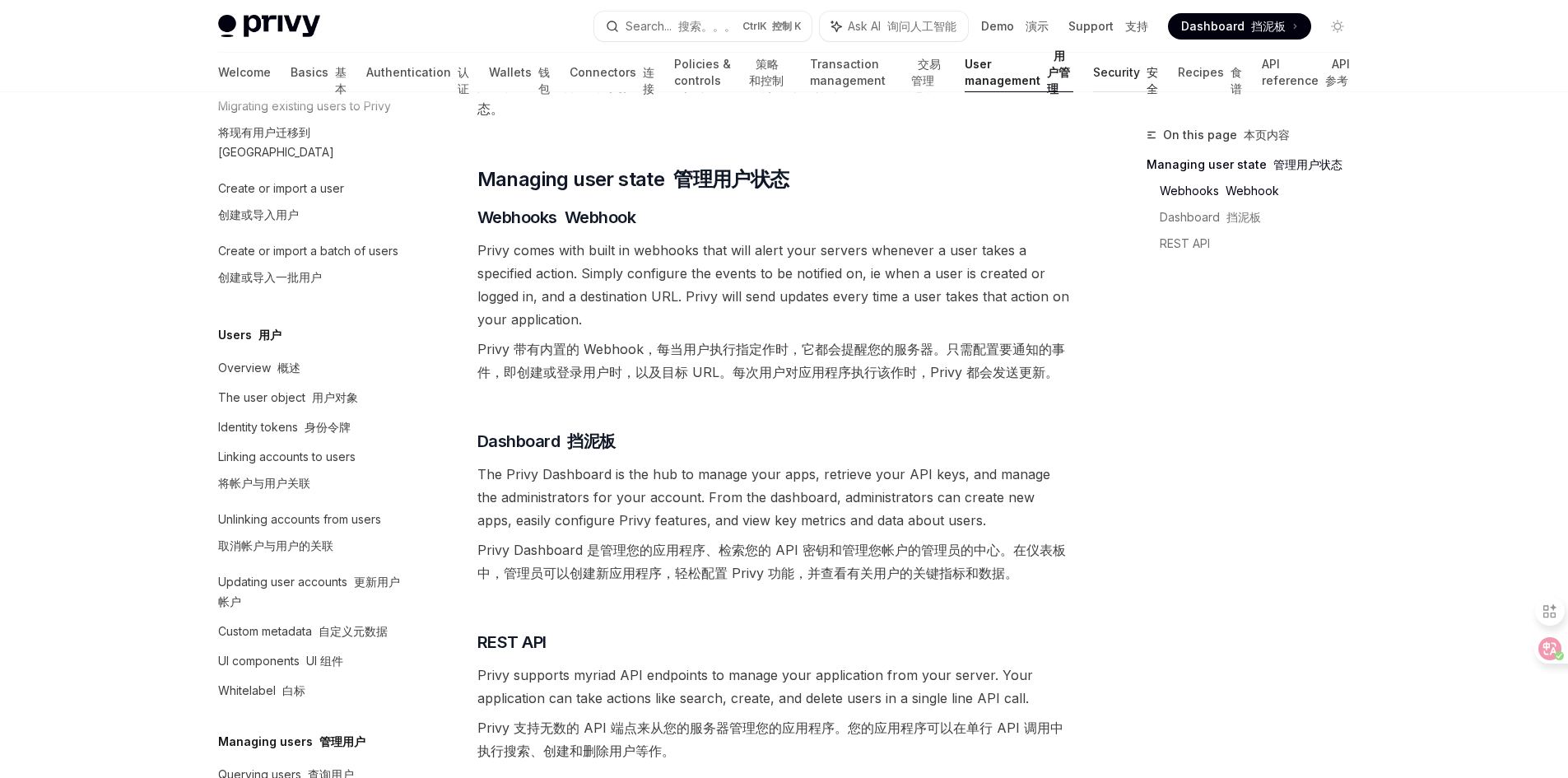
click at [1093, 74] on link "Security 安全" at bounding box center [1126, 72] width 65 height 39
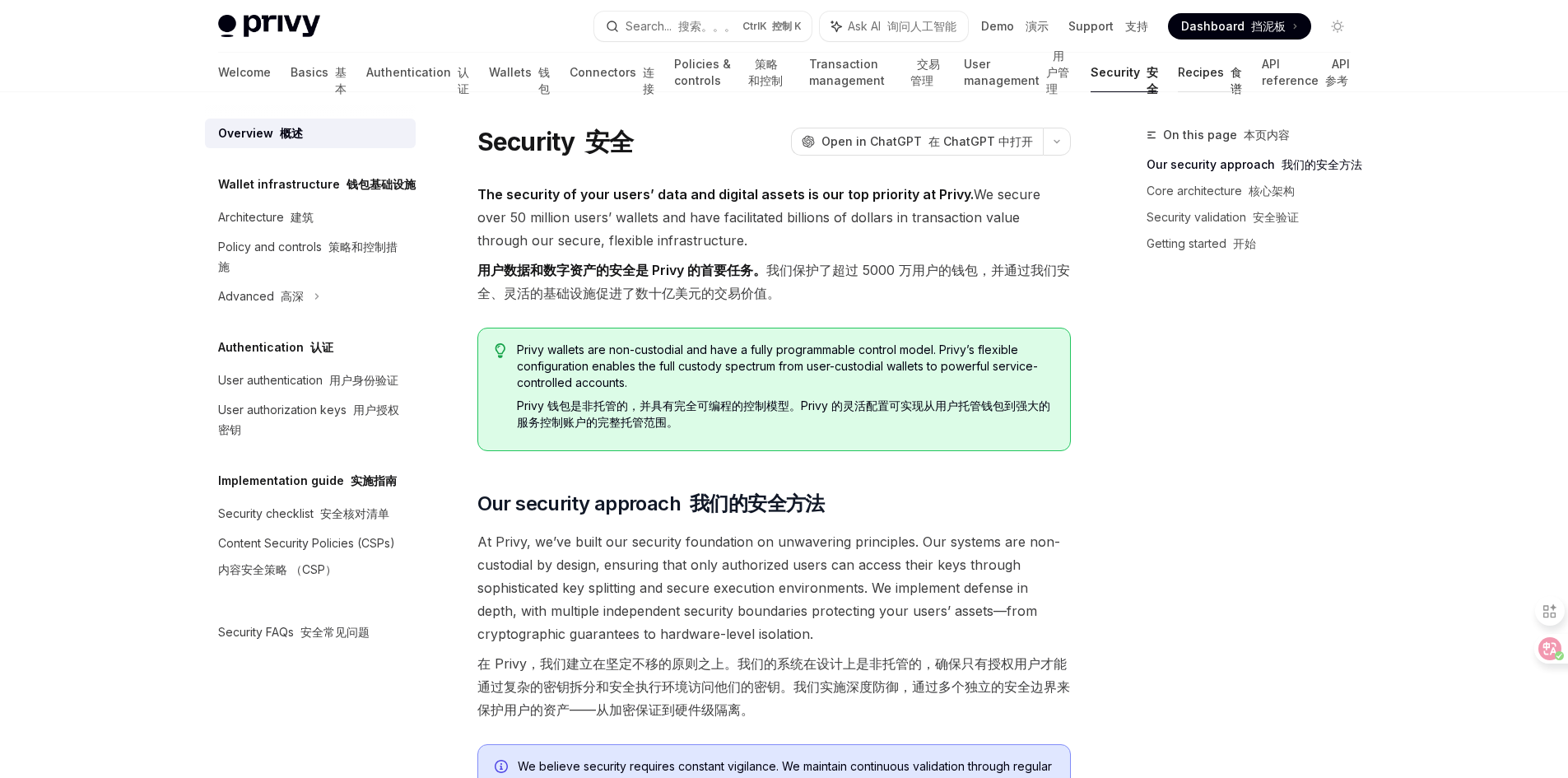
click at [1207, 69] on link "Recipes 食谱" at bounding box center [1210, 72] width 64 height 39
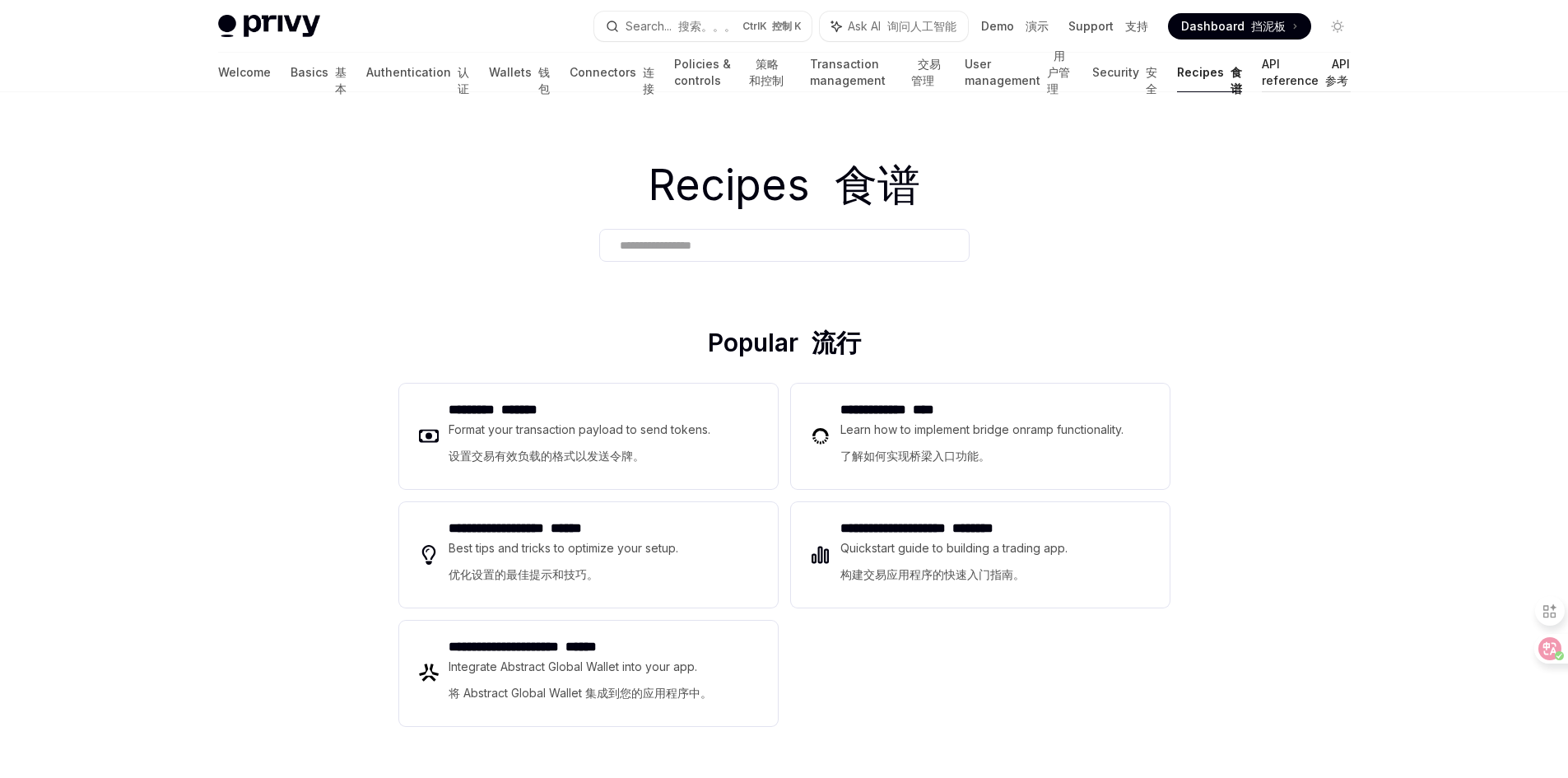
click at [1262, 79] on link "API reference API 参考" at bounding box center [1306, 72] width 89 height 39
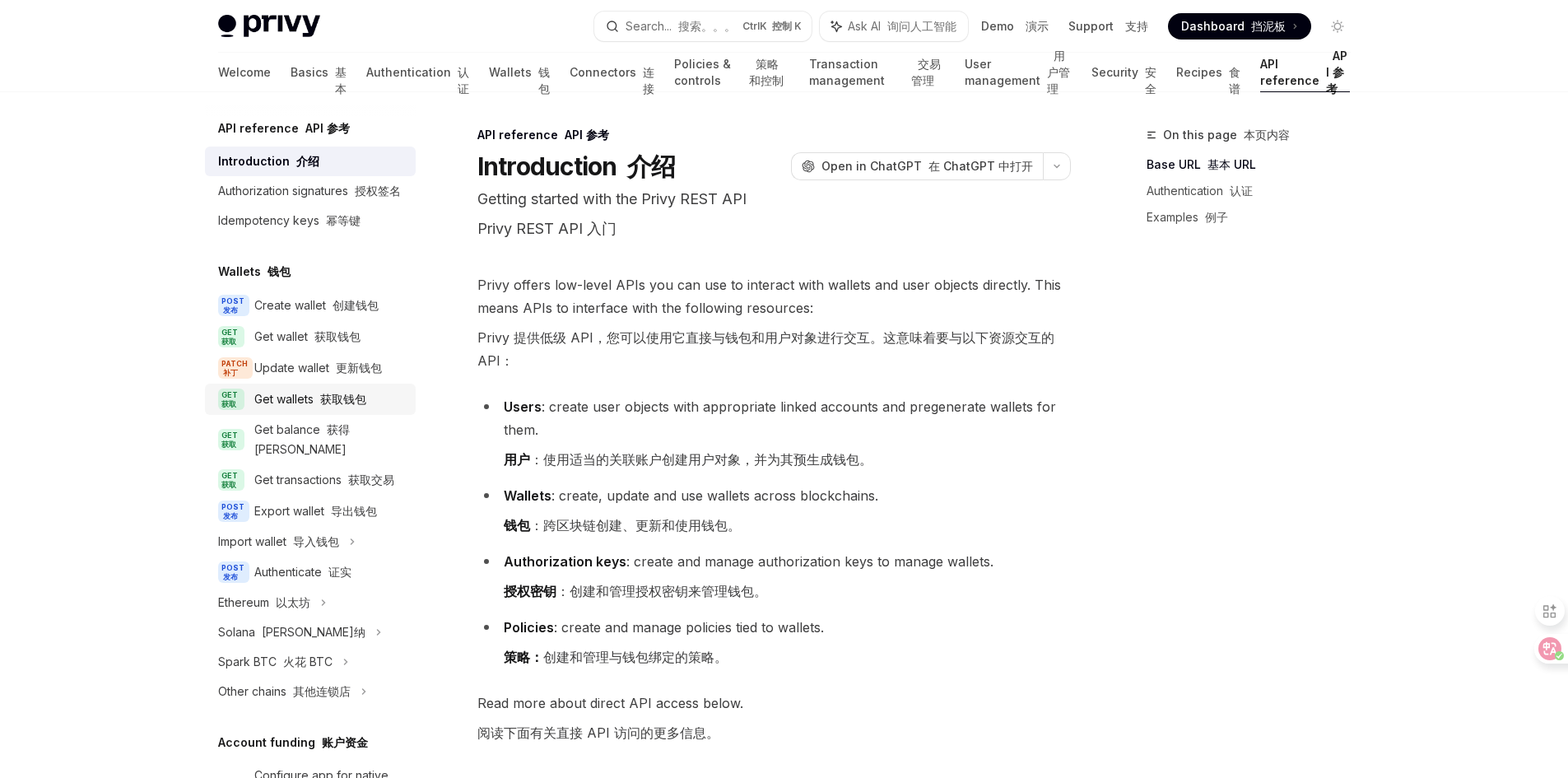
click at [304, 409] on div "Get wallets 获取钱包" at bounding box center [311, 399] width 112 height 20
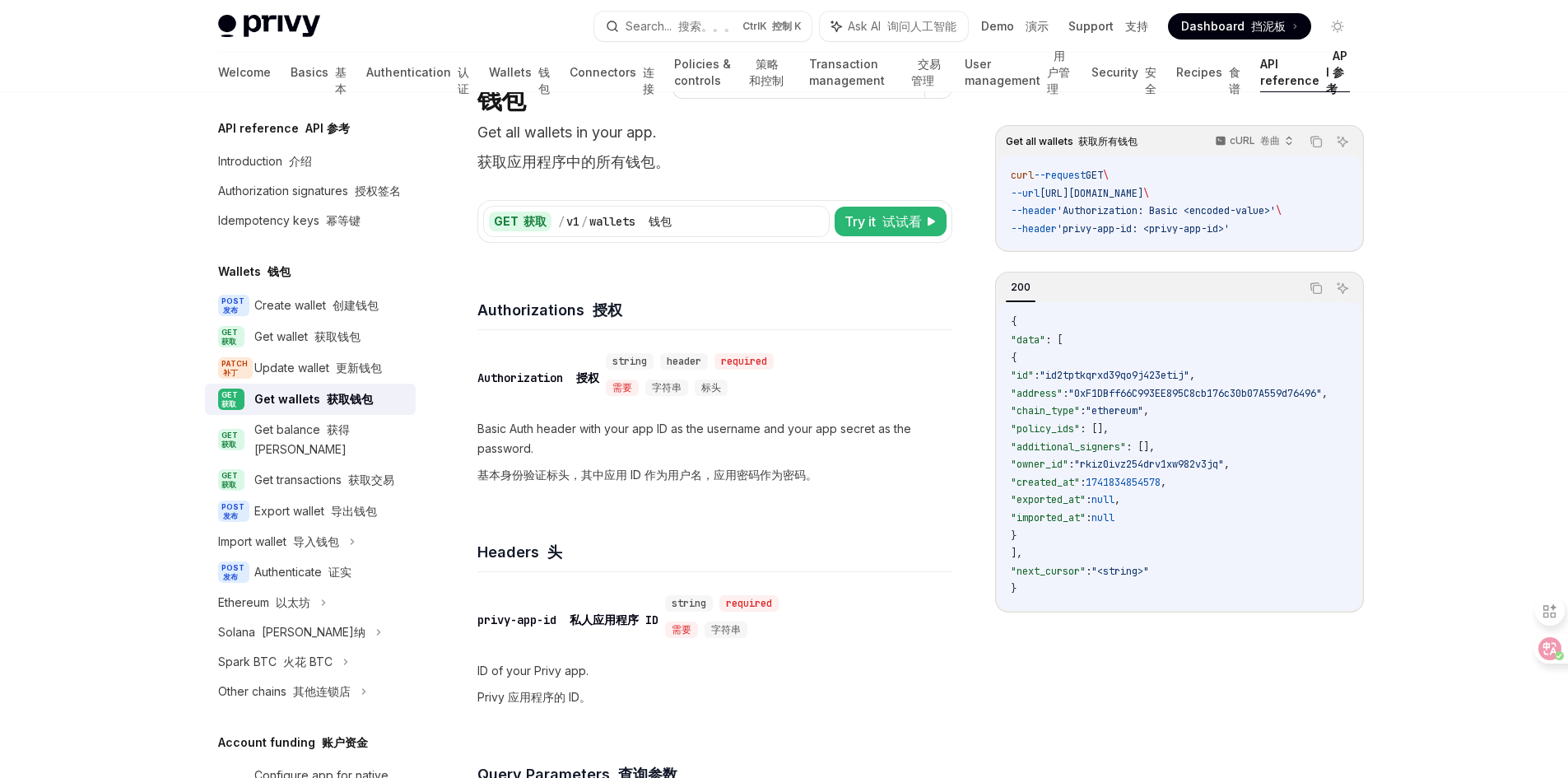
scroll to position [246, 0]
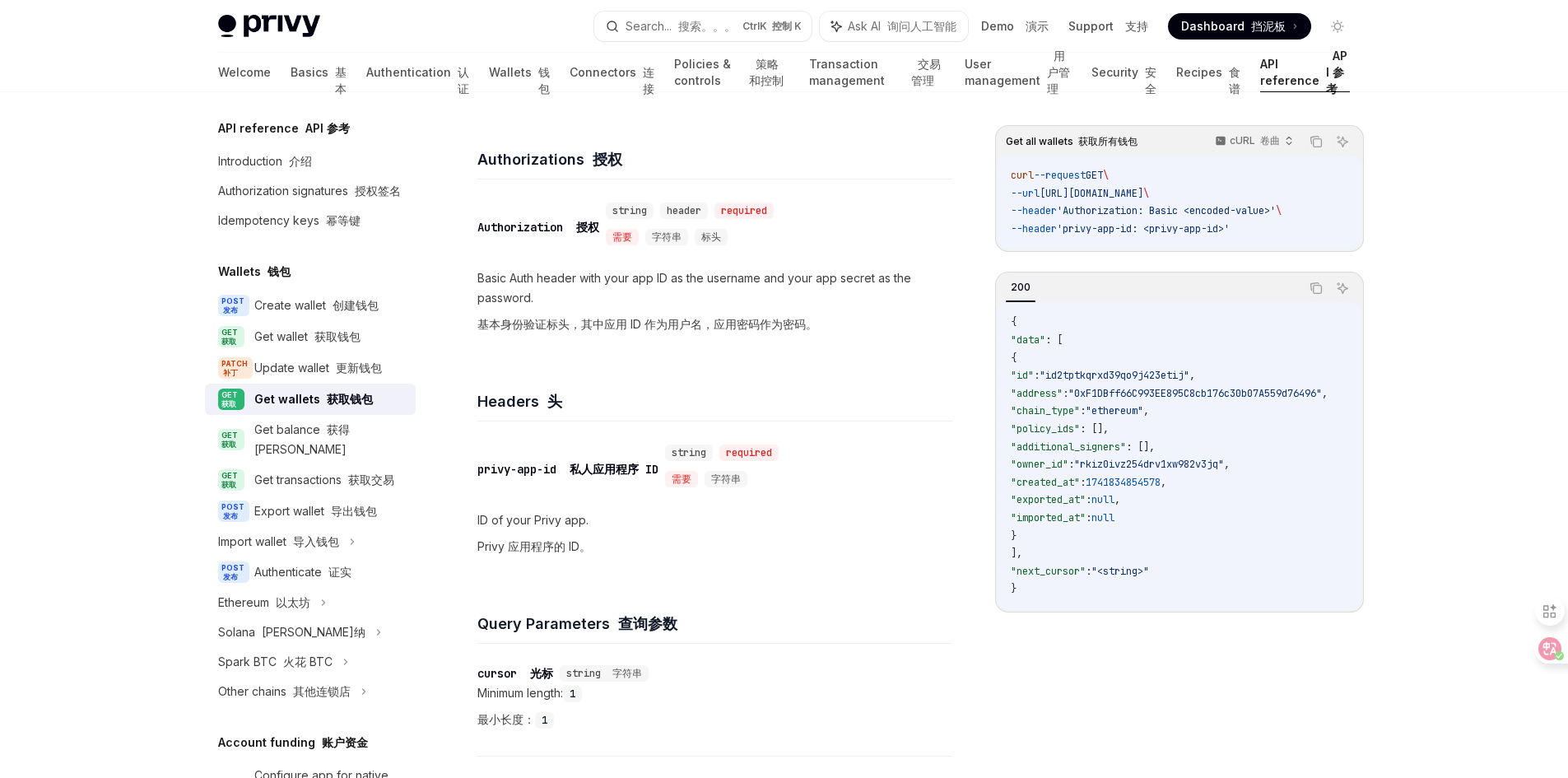
click at [81, 435] on div "Privy Docs home page Search... 搜索。。。 Ctrl K 控制 K Ask AI 询问人工智能 Demo 演示 Support …" at bounding box center [784, 692] width 1568 height 1878
click at [569, 82] on link "Connectors 连接" at bounding box center [612, 72] width 85 height 39
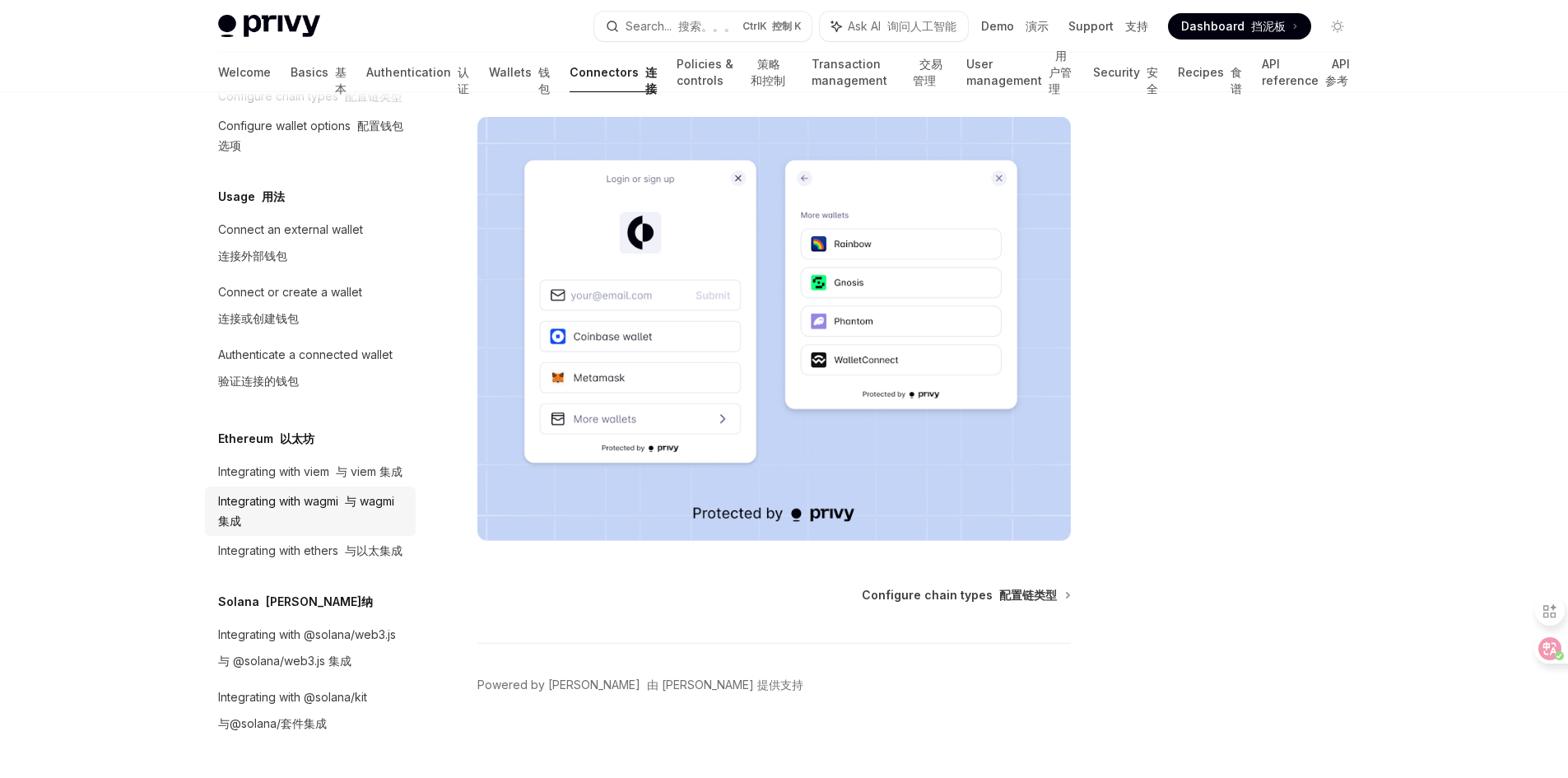
scroll to position [200, 0]
click at [259, 625] on div "Integrating with @solana/web3.js 与 @solana/web3.js 集成" at bounding box center [307, 651] width 178 height 53
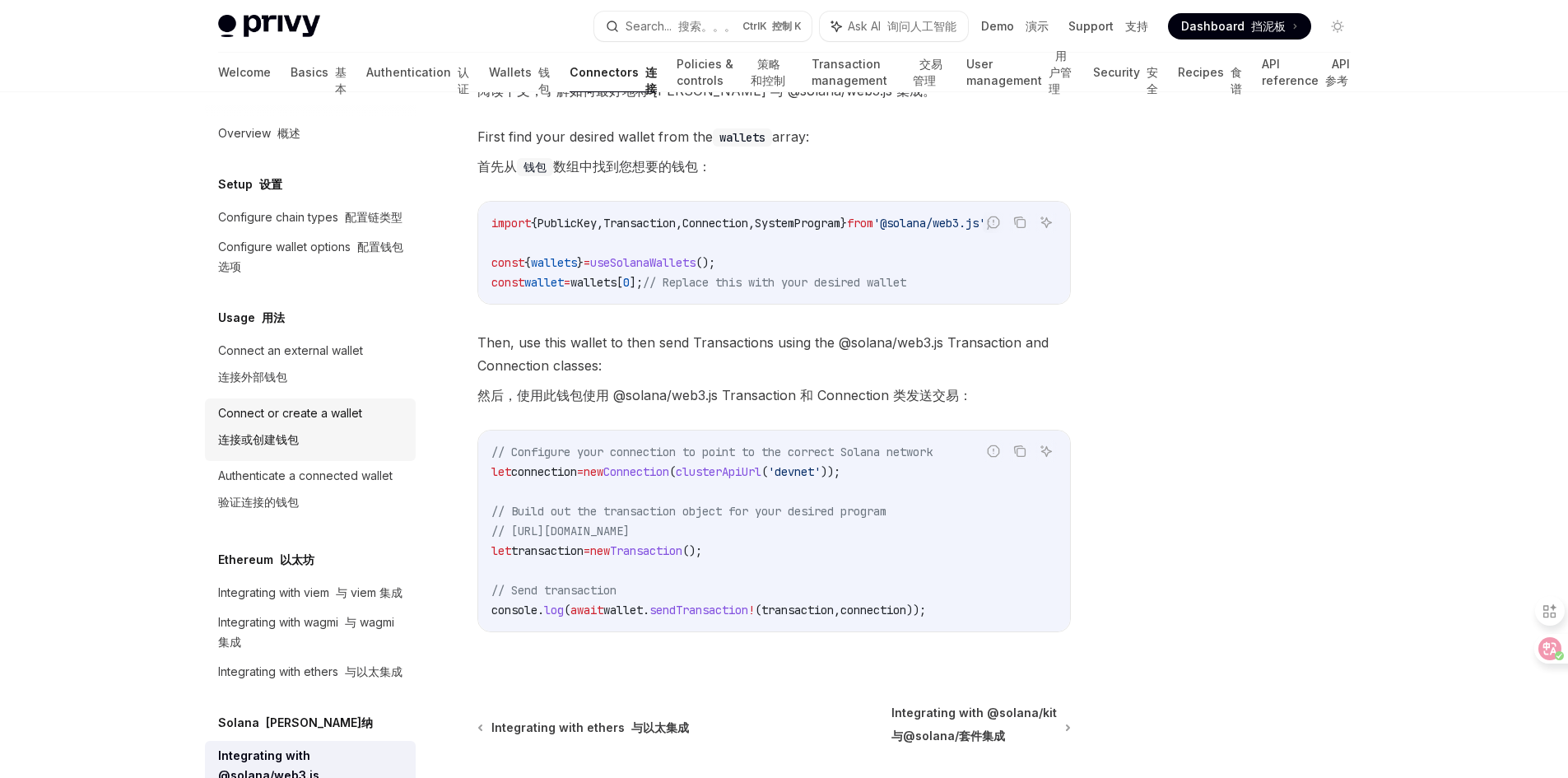
click at [308, 439] on div "Connect or create a wallet 连接或创建钱包" at bounding box center [290, 430] width 144 height 53
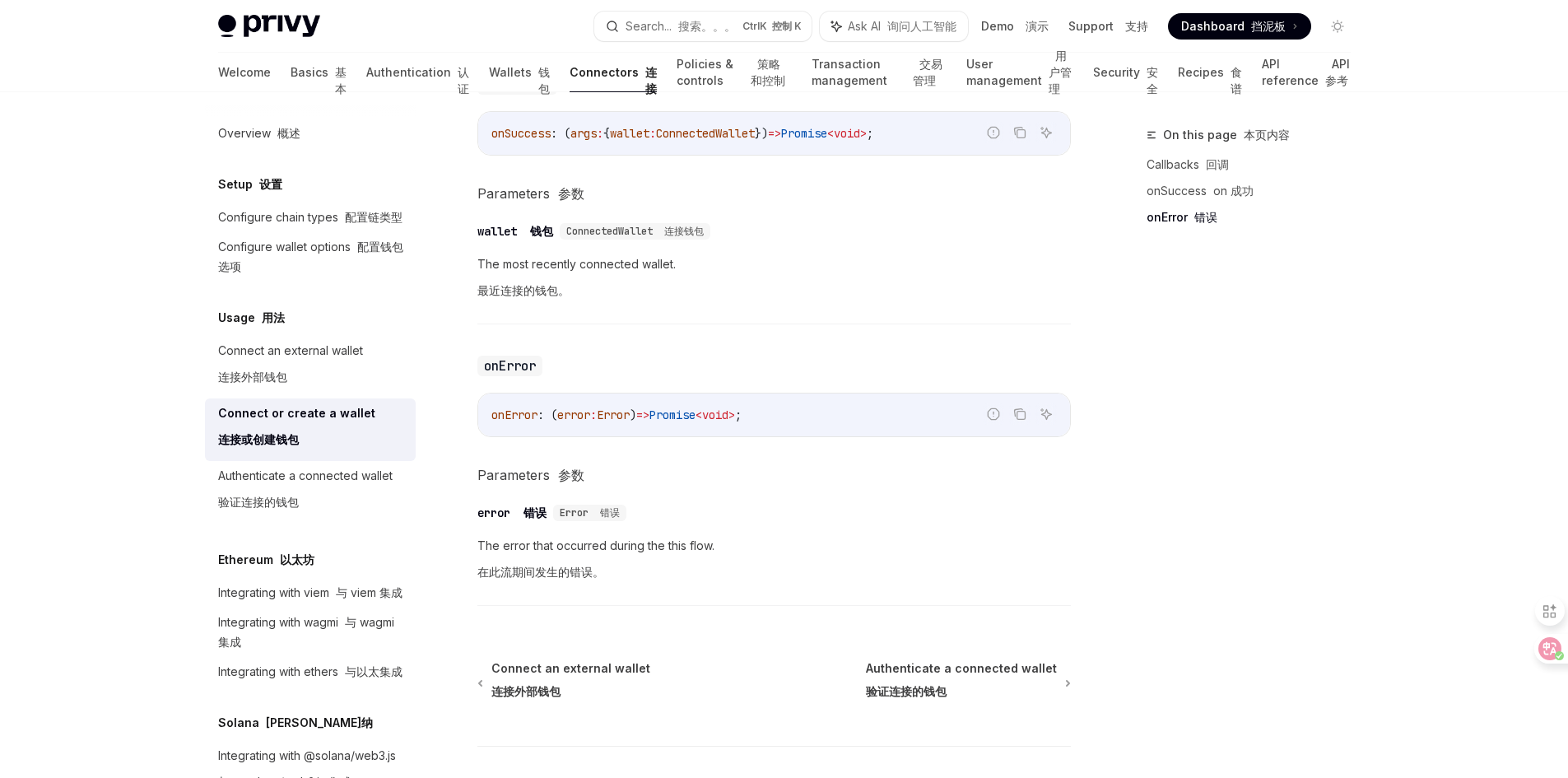
scroll to position [1481, 0]
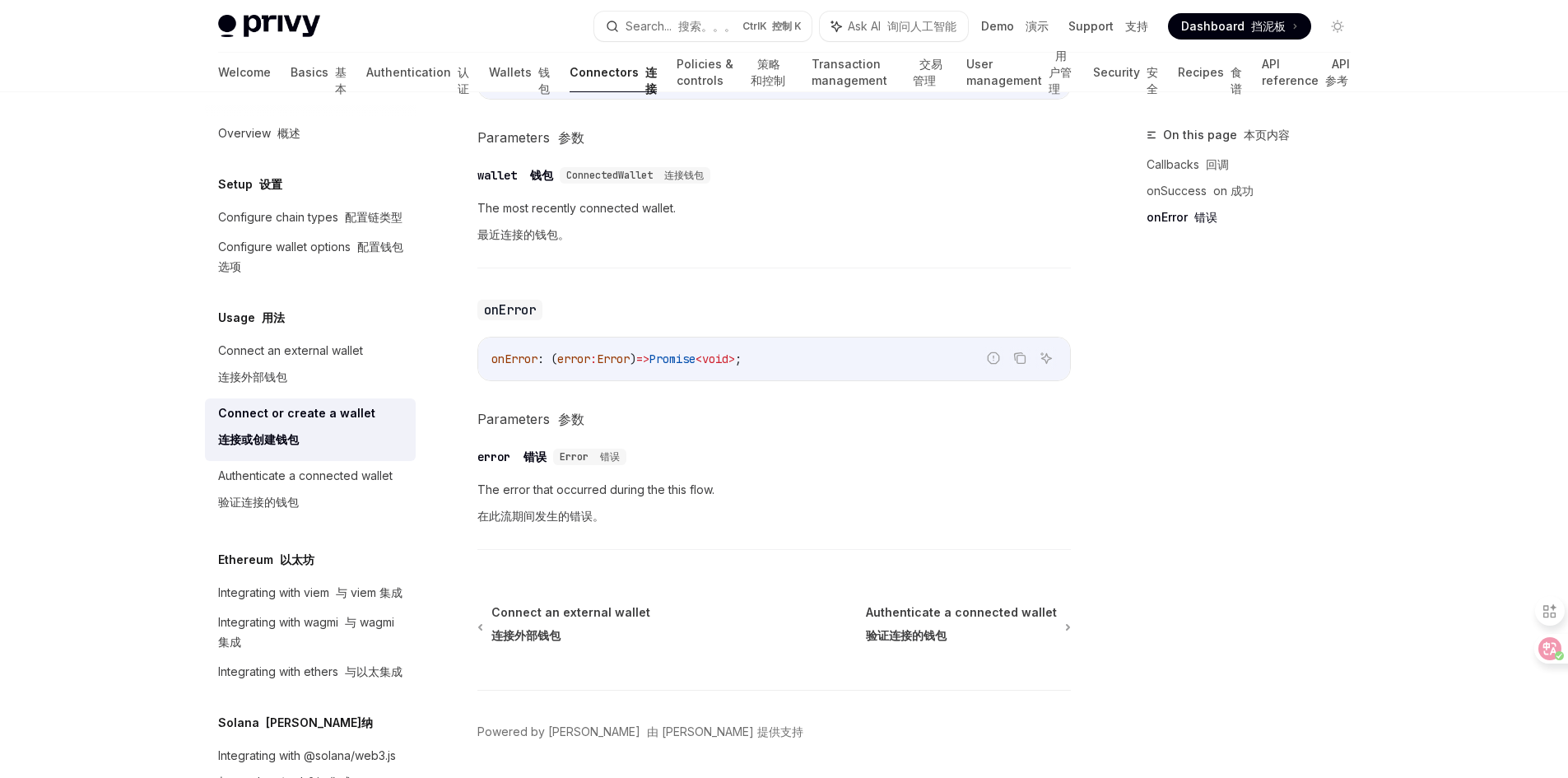
click at [1310, 513] on div "On this page 本页内容 Callbacks 回调 onSuccess on 成功 onError 错误" at bounding box center [1238, 452] width 250 height 653
click at [1354, 468] on div "On this page 本页内容 Callbacks 回调 onSuccess on 成功 onError 错误" at bounding box center [1238, 452] width 250 height 653
click at [1270, 513] on div "On this page 本页内容 Callbacks 回调 onSuccess on 成功 onError 错误" at bounding box center [1238, 452] width 250 height 653
click at [1256, 532] on div "On this page 本页内容 Callbacks 回调 onSuccess on 成功 onError 错误" at bounding box center [1238, 452] width 250 height 653
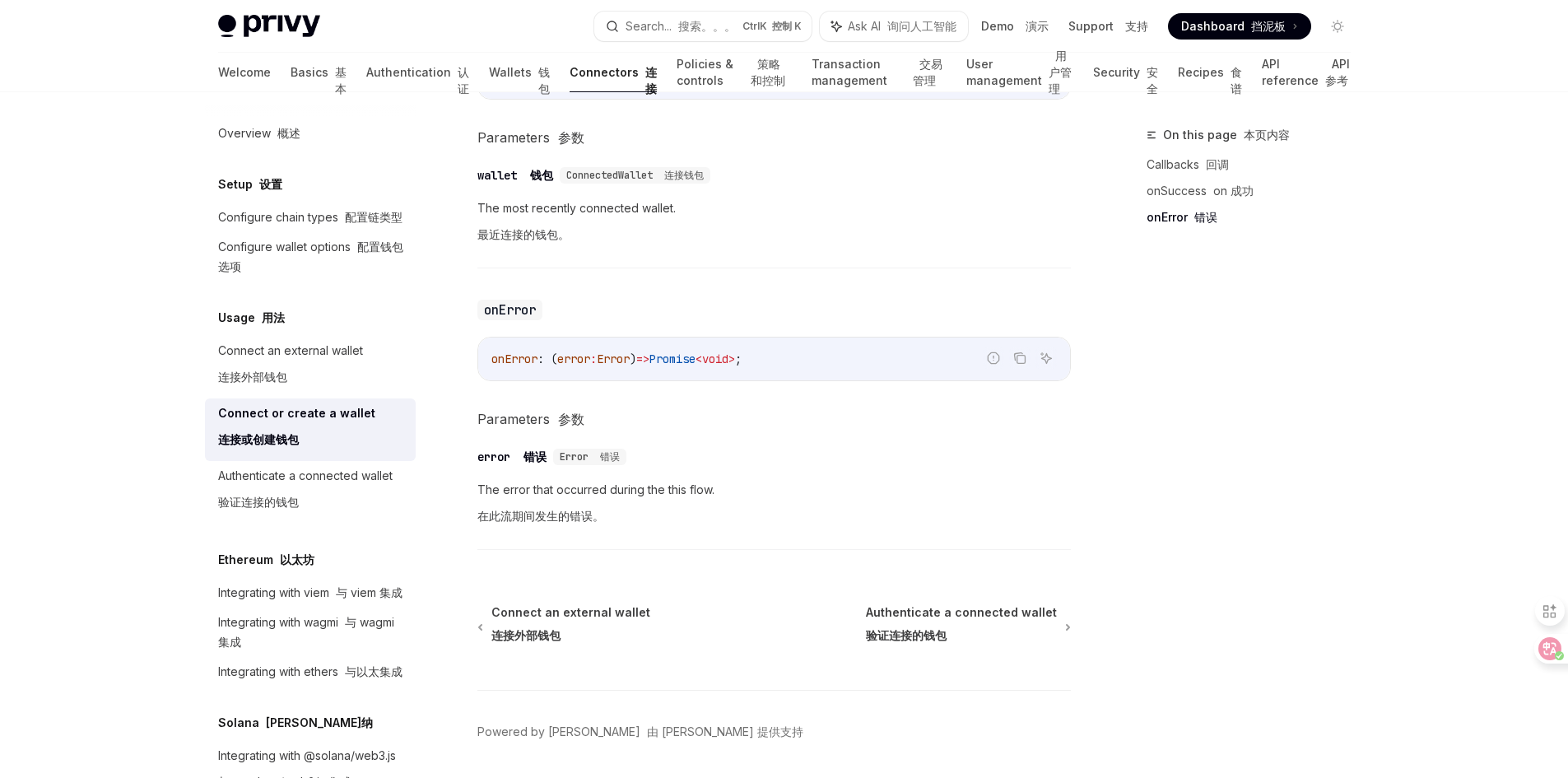
click at [1326, 433] on div "On this page 本页内容 Callbacks 回调 onSuccess on 成功 onError 错误" at bounding box center [1238, 452] width 250 height 653
click at [1340, 451] on div "On this page 本页内容 Callbacks 回调 onSuccess on 成功 onError 错误" at bounding box center [1238, 452] width 250 height 653
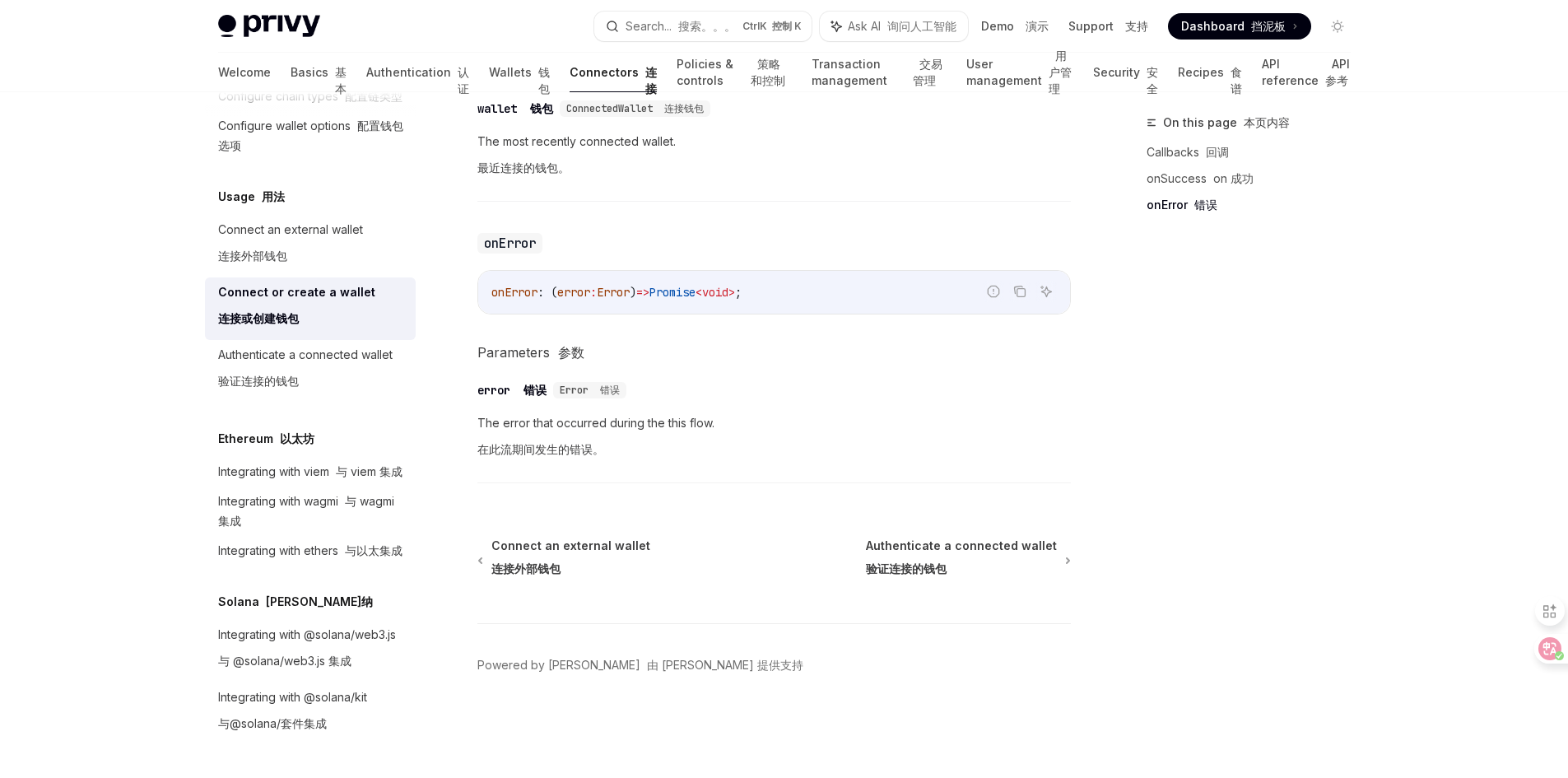
scroll to position [200, 0]
click at [269, 639] on div "Integrating with @solana/web3.js 与 @solana/web3.js 集成" at bounding box center [307, 651] width 178 height 53
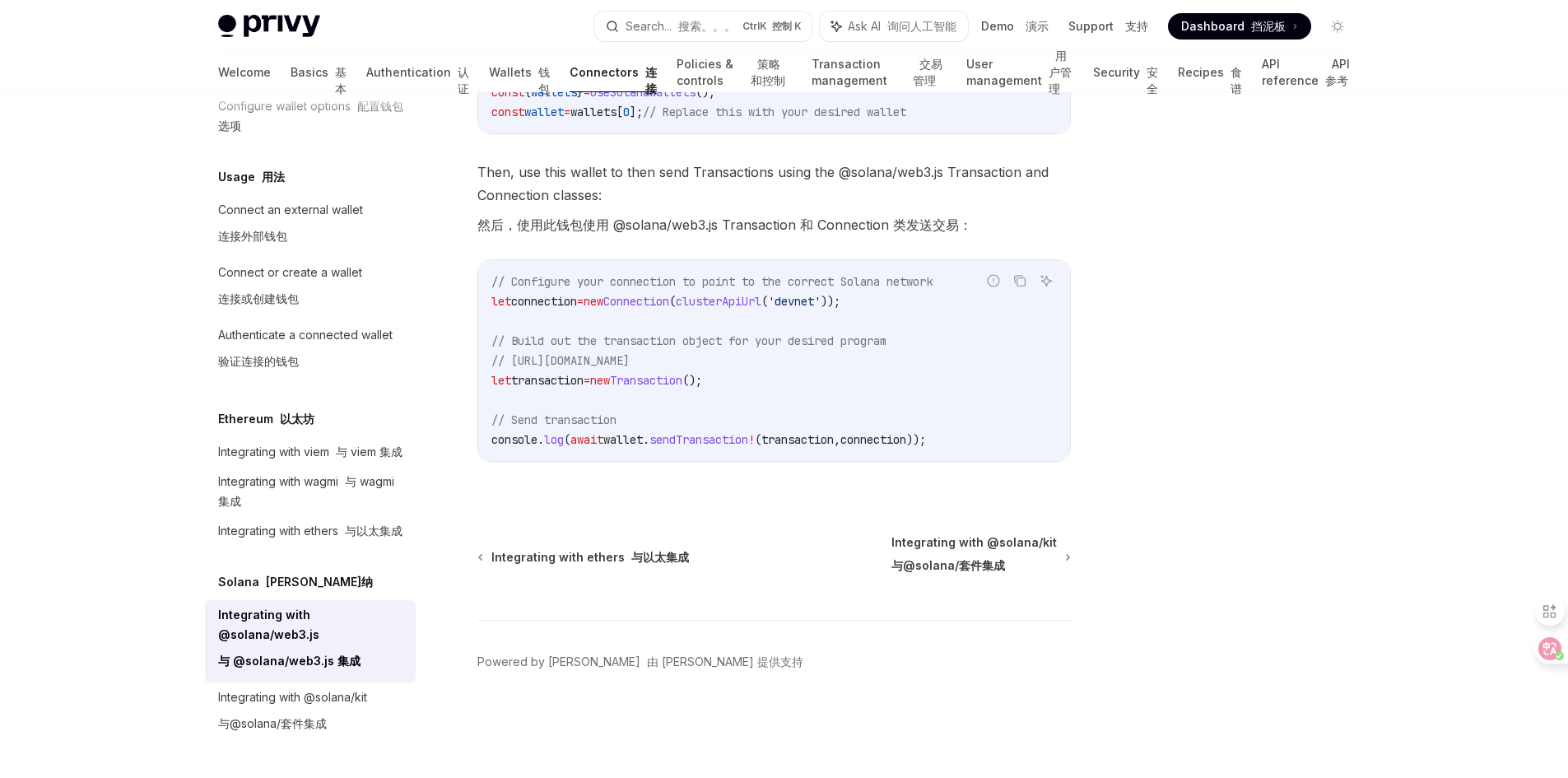
scroll to position [585, 0]
click at [573, 562] on span "Integrating with ethers 与以太集成" at bounding box center [590, 553] width 197 height 17
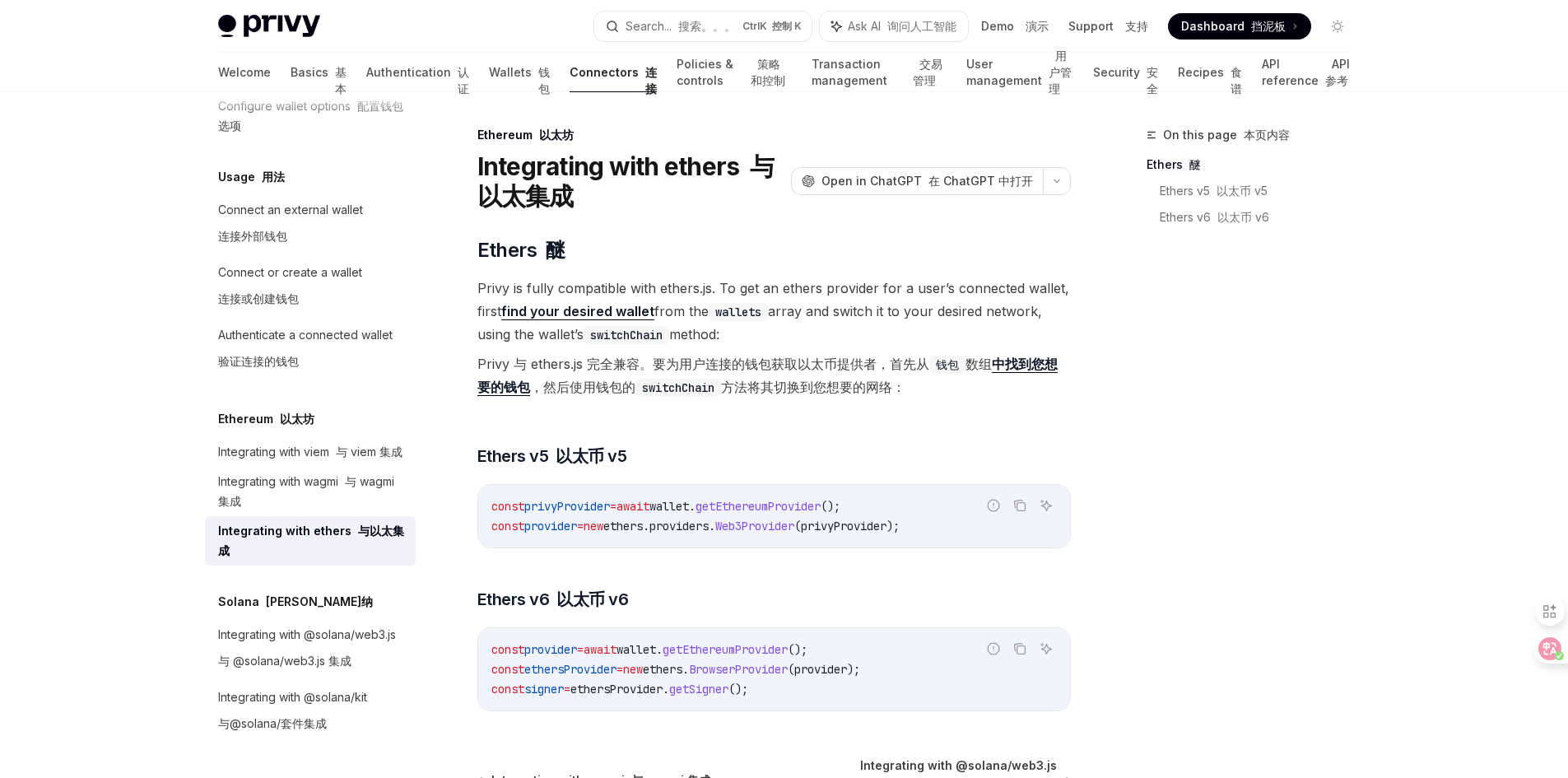
drag, startPoint x: 547, startPoint y: 389, endPoint x: 903, endPoint y: 387, distance: 356.0
click at [903, 387] on font "Privy 与 ethers.js 完全兼容。要为用户连接的钱包获取以太币提供者，首先从 钱包 数组 中找到您想要的钱包 ，然后使用钱包的 switchCha…" at bounding box center [767, 375] width 580 height 40
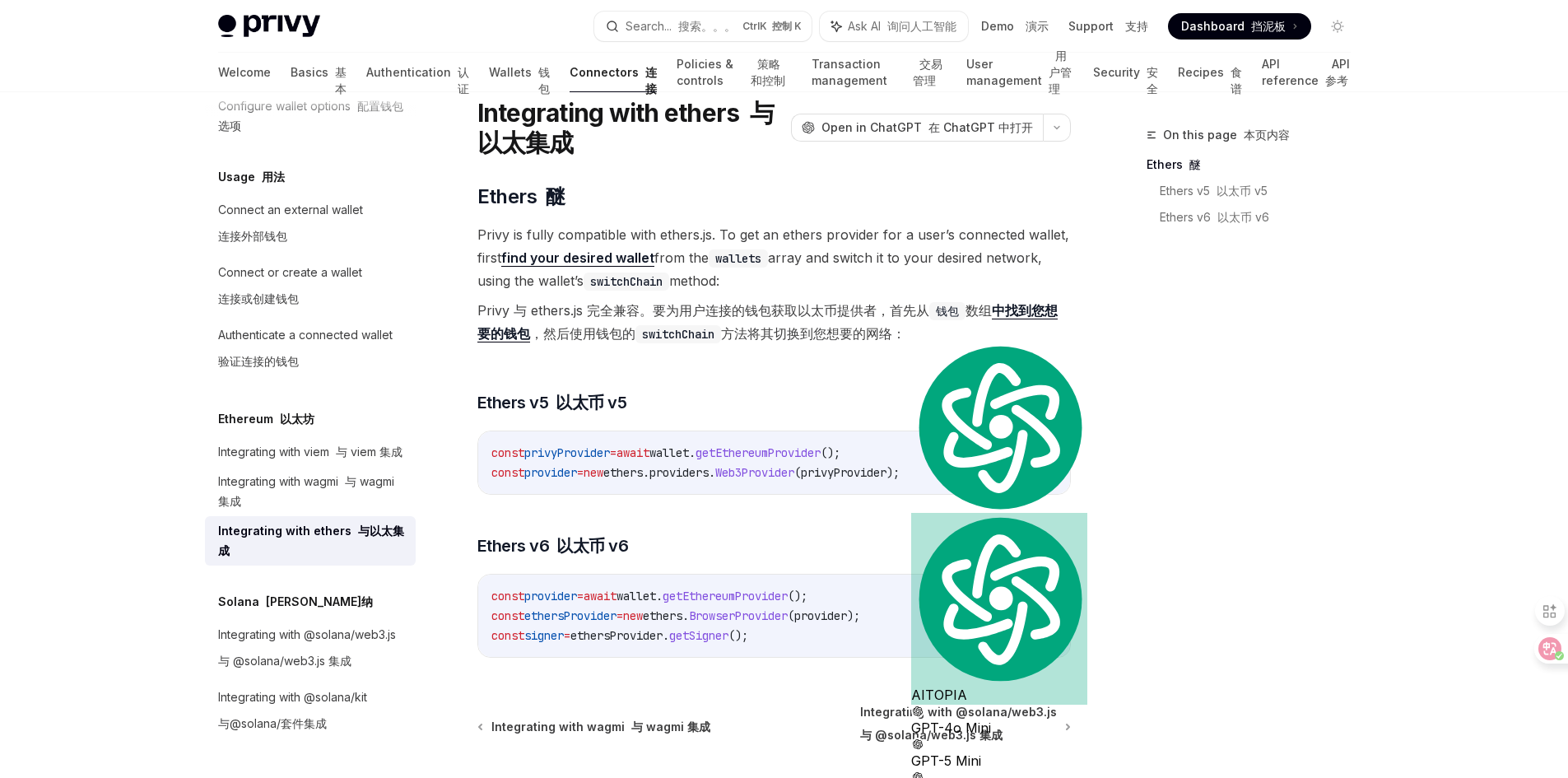
scroll to position [82, 0]
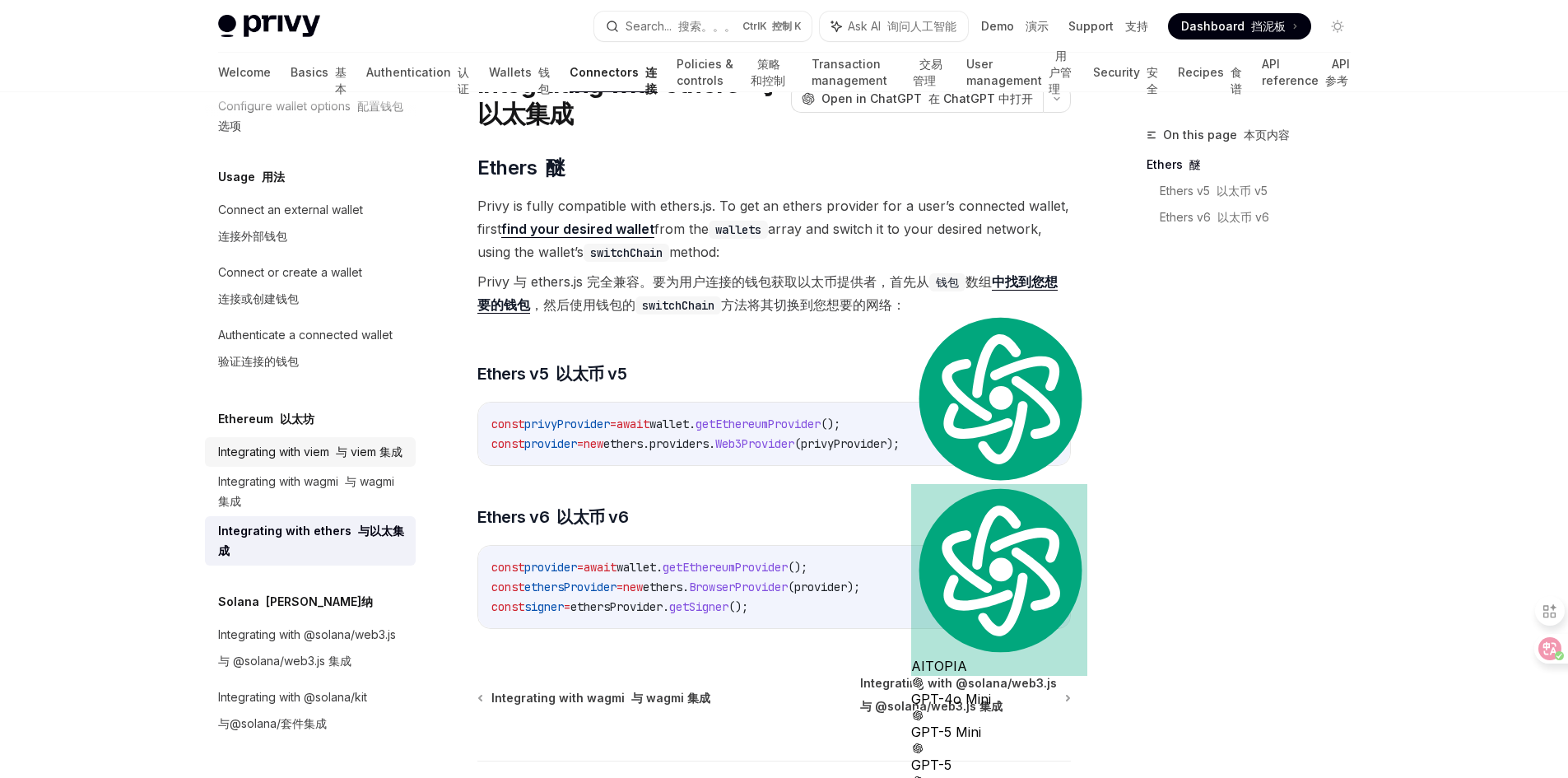
click at [268, 442] on div "Integrating with viem 与 viem 集成" at bounding box center [311, 452] width 184 height 20
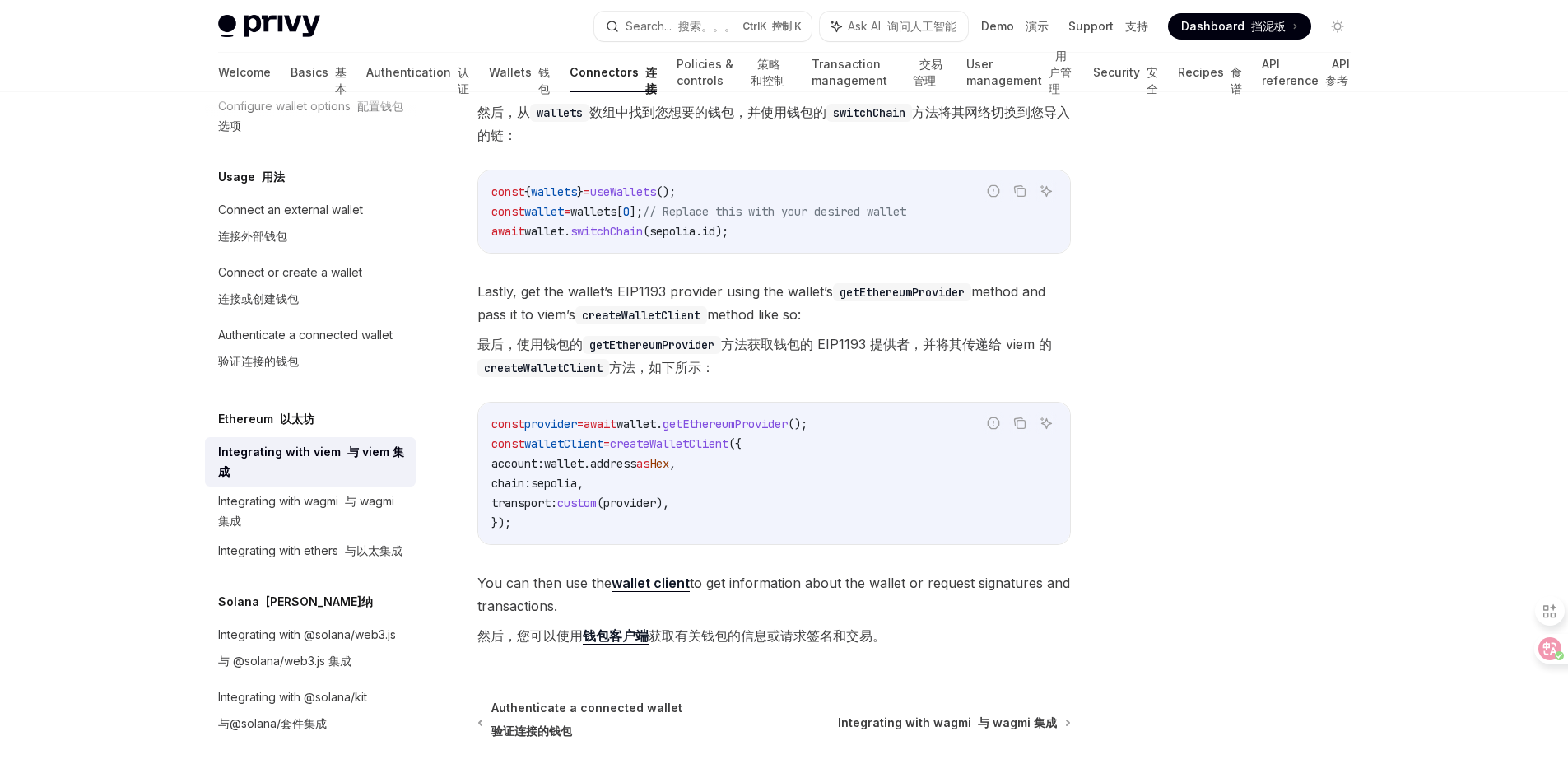
scroll to position [576, 0]
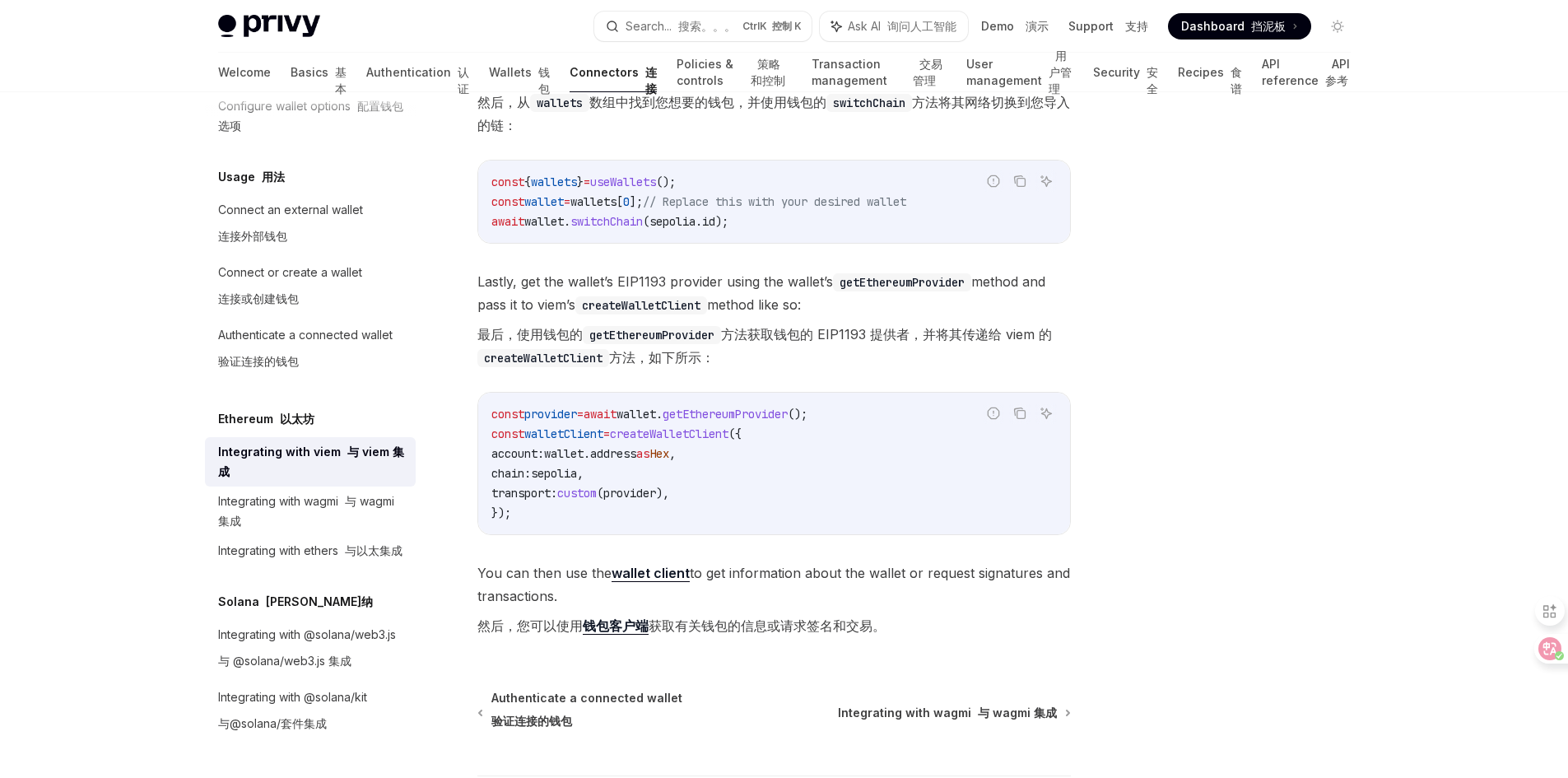
click at [266, 409] on h5 "Ethereum 以太坊" at bounding box center [267, 418] width 97 height 20
click at [342, 543] on font at bounding box center [342, 550] width 7 height 14
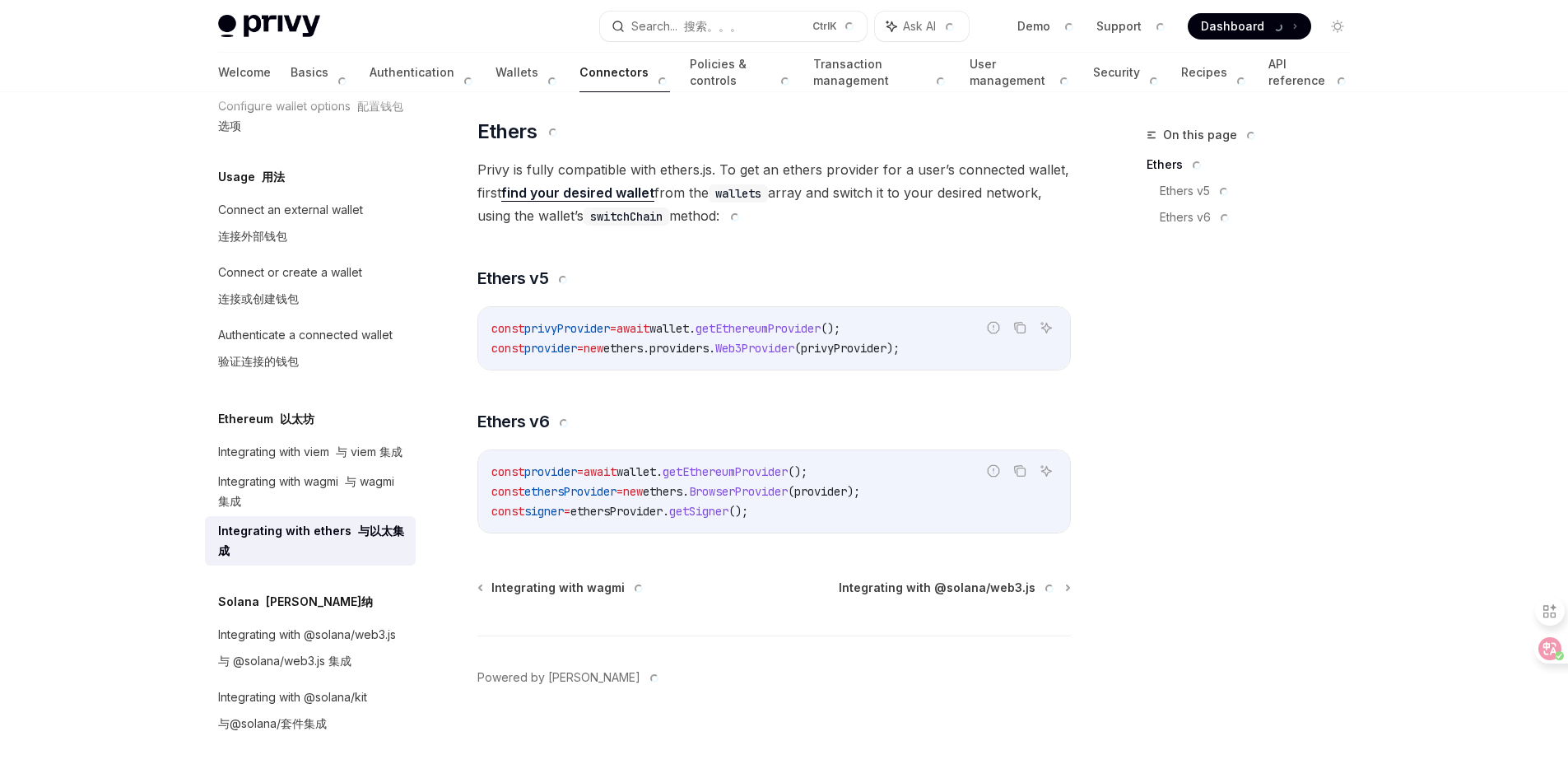
scroll to position [207, 0]
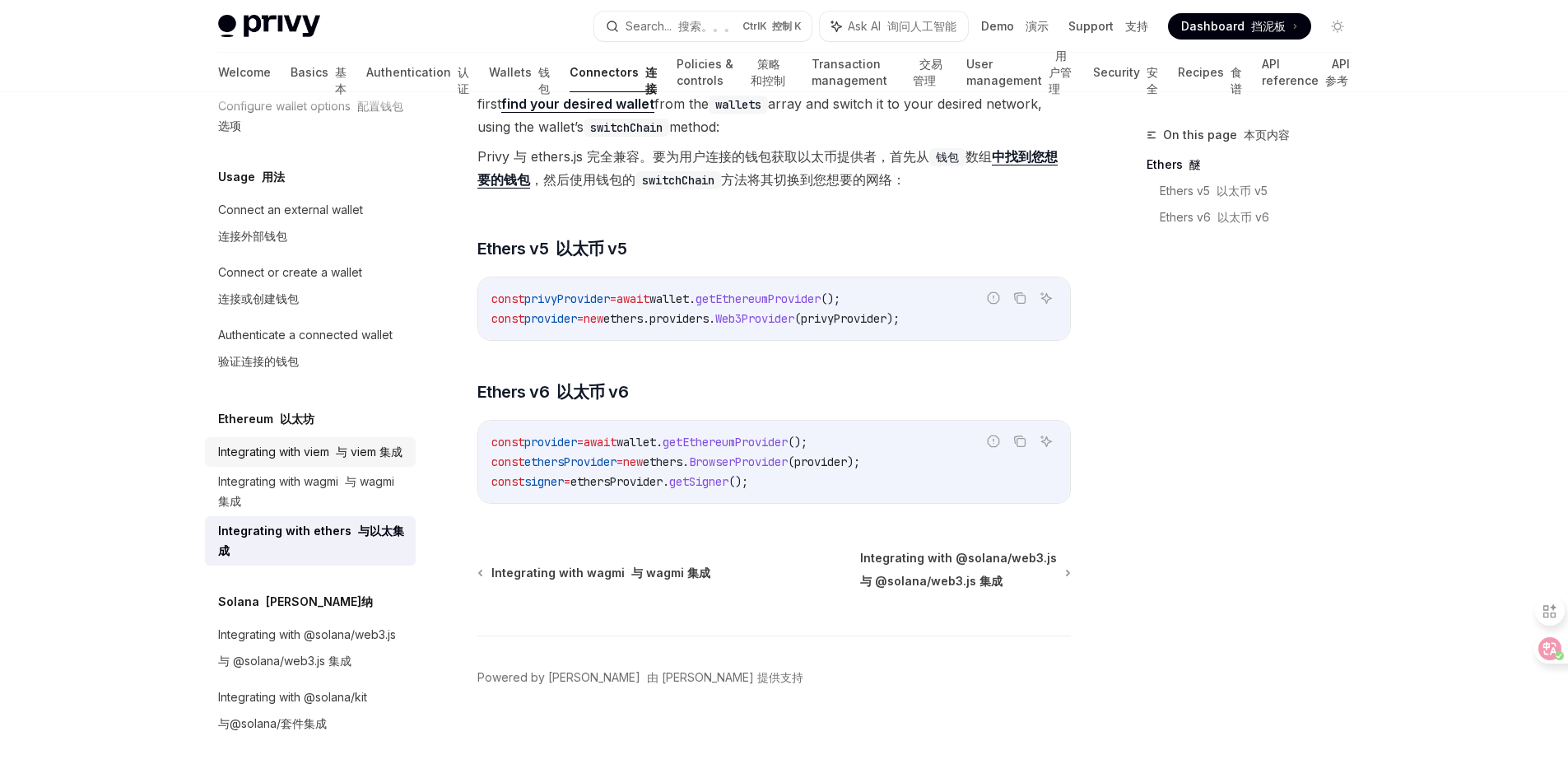
click at [312, 442] on div "Integrating with viem 与 viem 集成" at bounding box center [311, 452] width 184 height 20
type textarea "*"
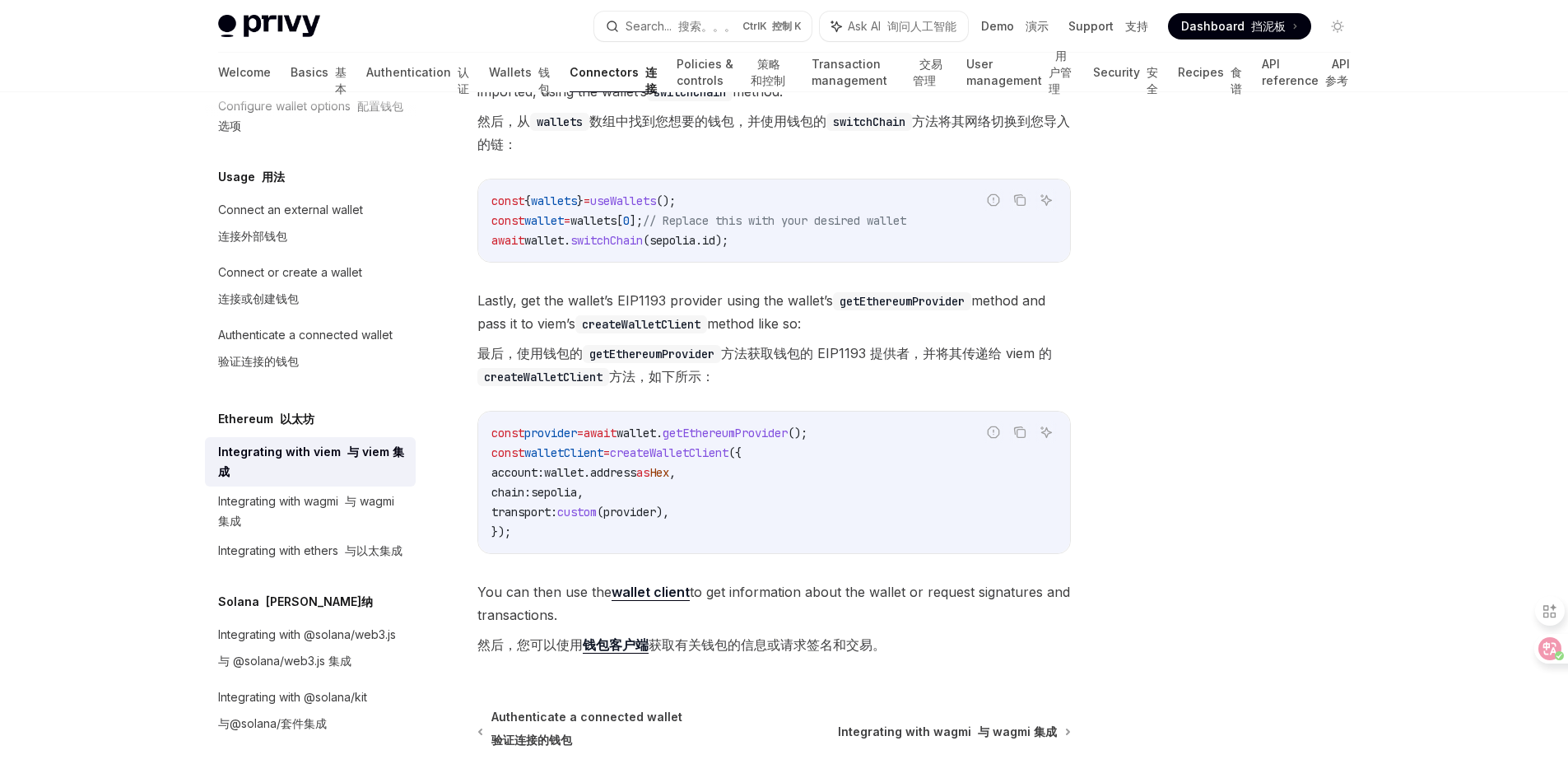
scroll to position [576, 0]
